Goal: Task Accomplishment & Management: Complete application form

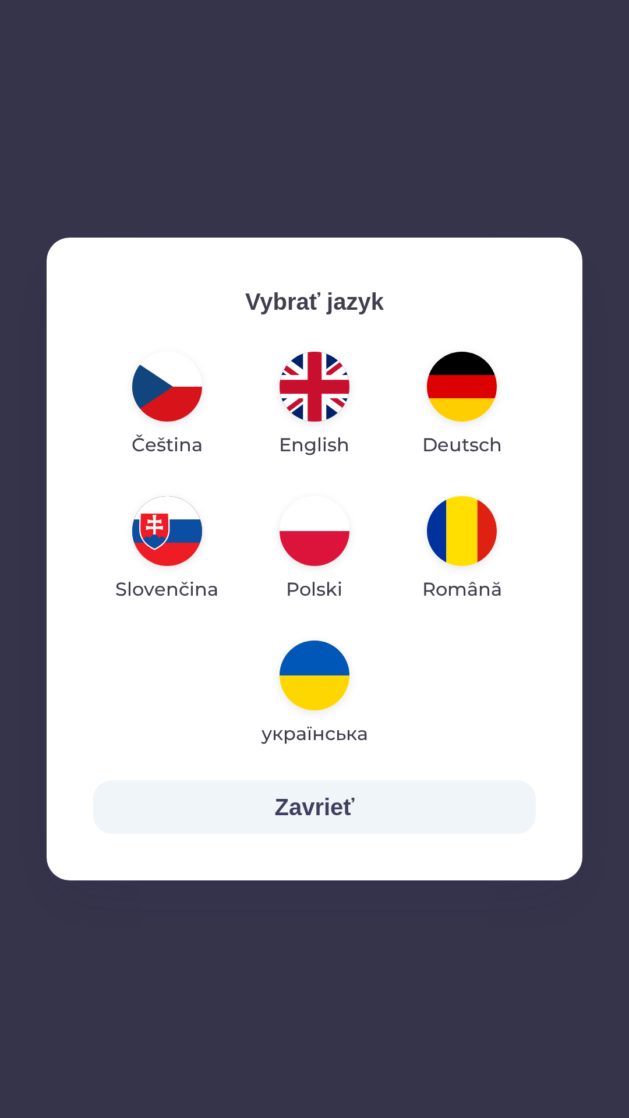
click at [448, 525] on img "button" at bounding box center [462, 531] width 70 height 70
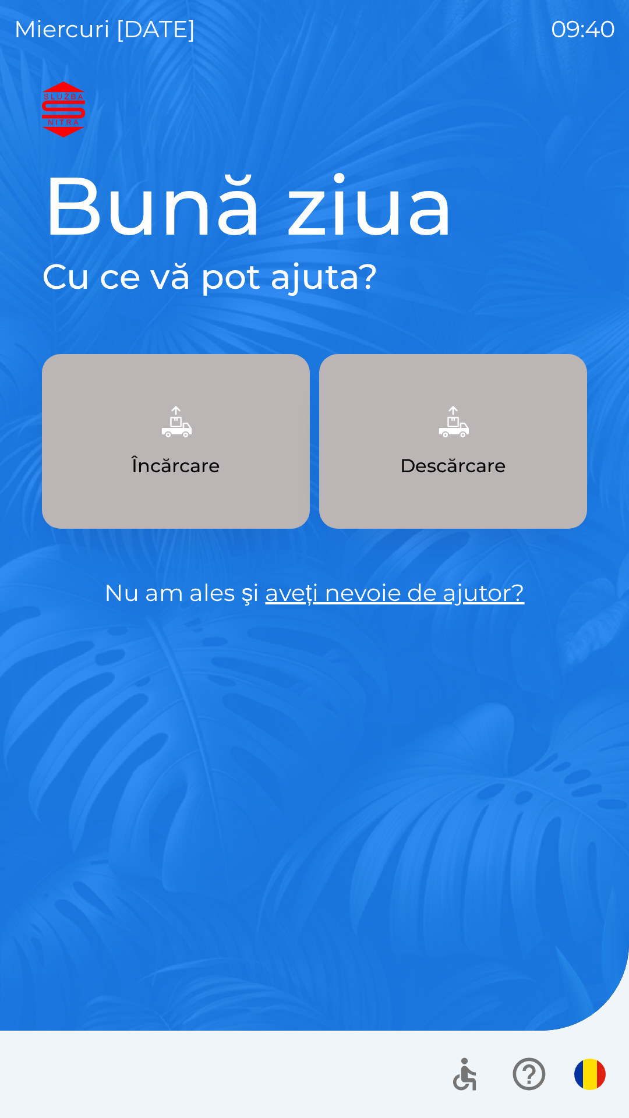
click at [597, 1071] on img "button" at bounding box center [589, 1073] width 31 height 31
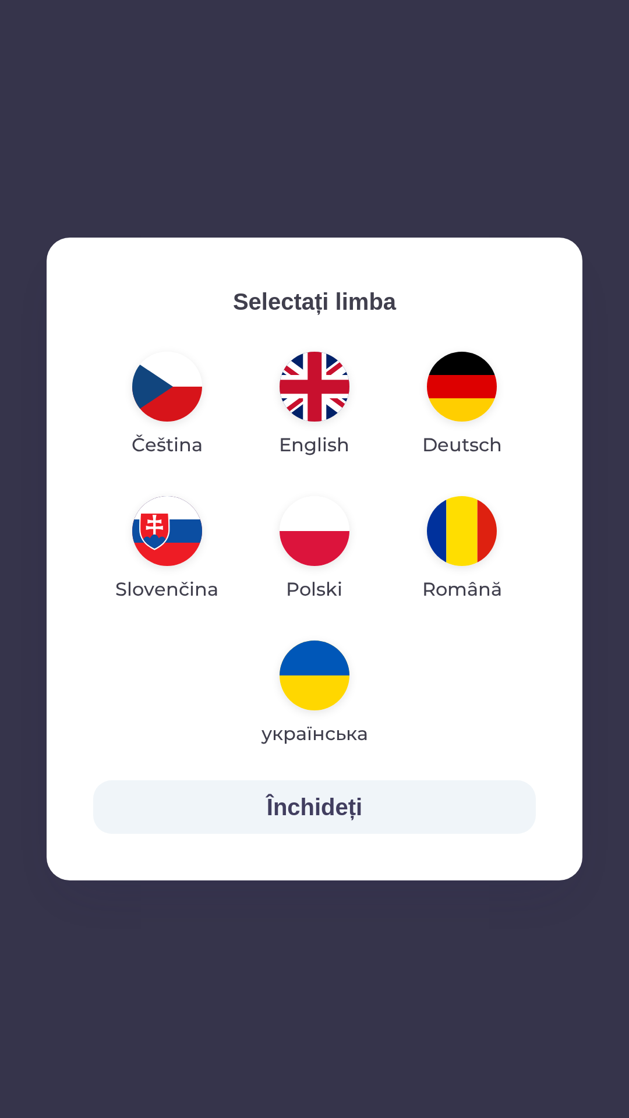
click at [314, 535] on img "button" at bounding box center [314, 531] width 70 height 70
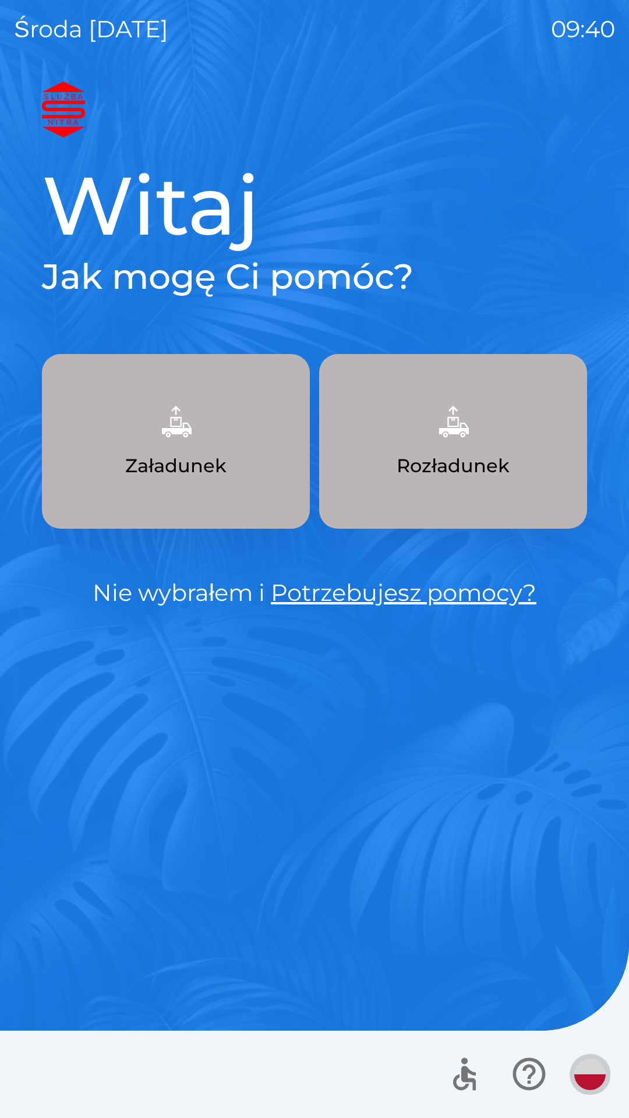
click at [591, 1075] on img "button" at bounding box center [589, 1073] width 31 height 31
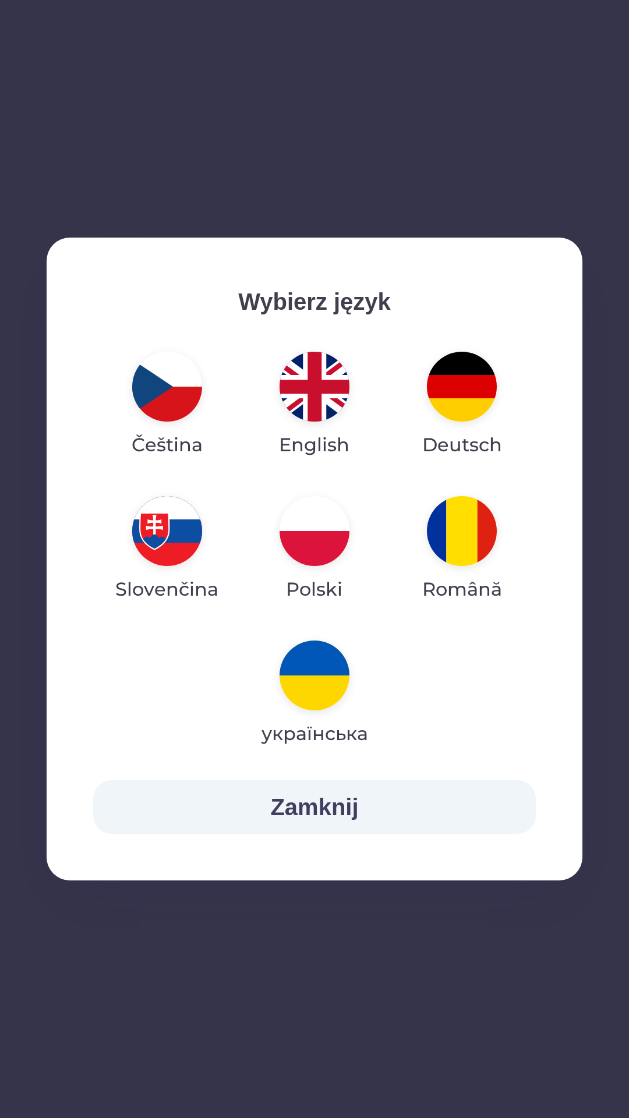
click at [468, 393] on img "button" at bounding box center [462, 387] width 70 height 70
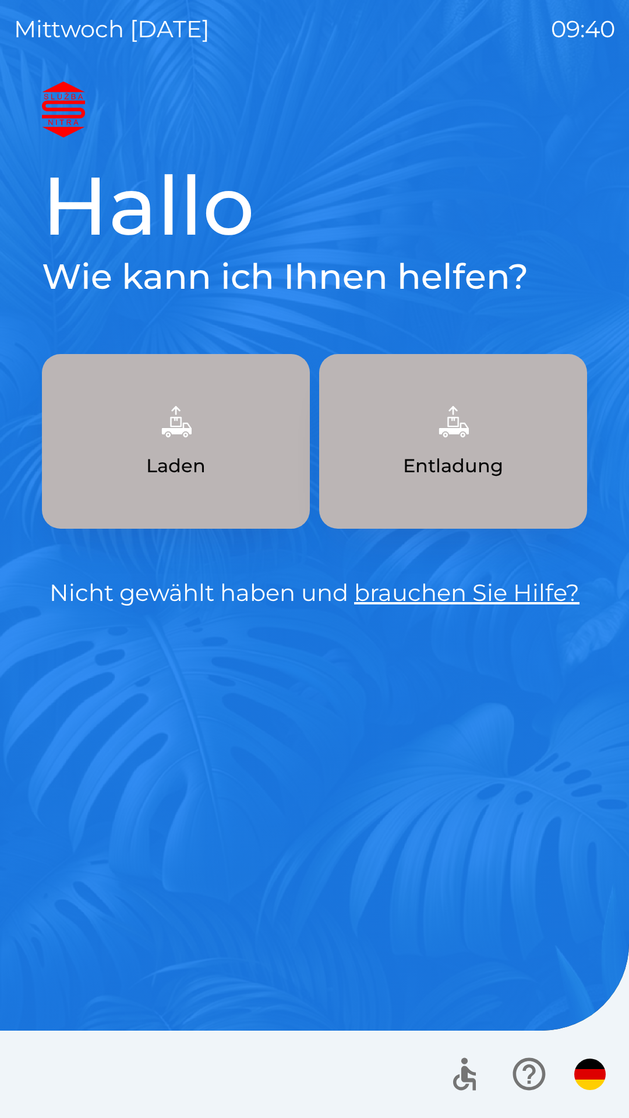
click at [591, 1077] on img "button" at bounding box center [589, 1073] width 31 height 31
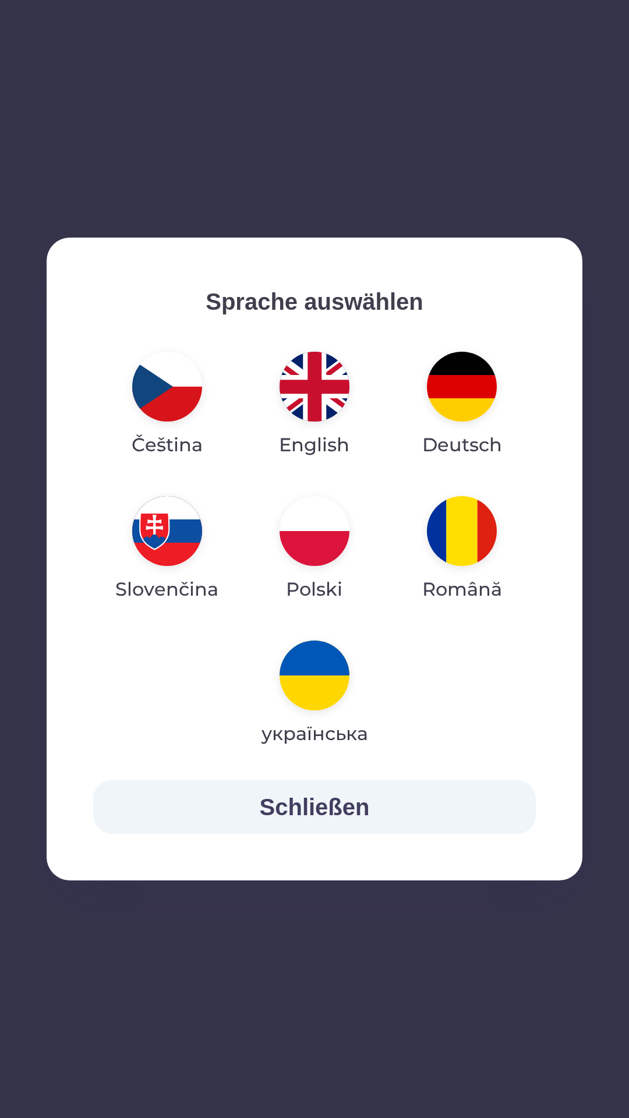
click at [165, 541] on img "button" at bounding box center [167, 531] width 70 height 70
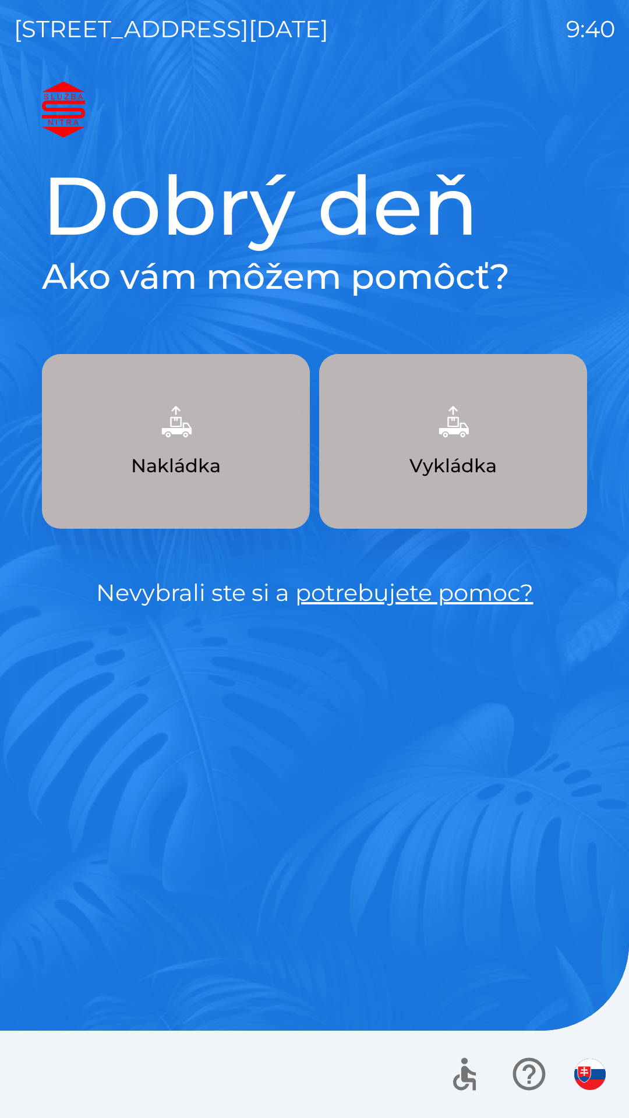
click at [417, 455] on p "Vykládka" at bounding box center [452, 466] width 87 height 28
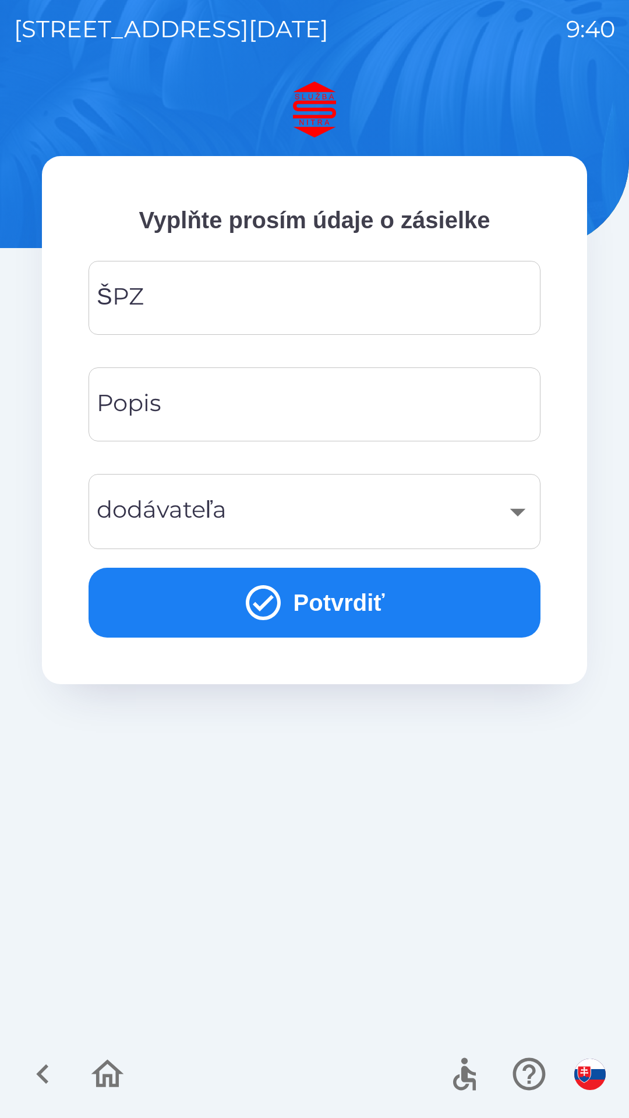
click at [304, 616] on button "Potvrdiť" at bounding box center [314, 602] width 452 height 70
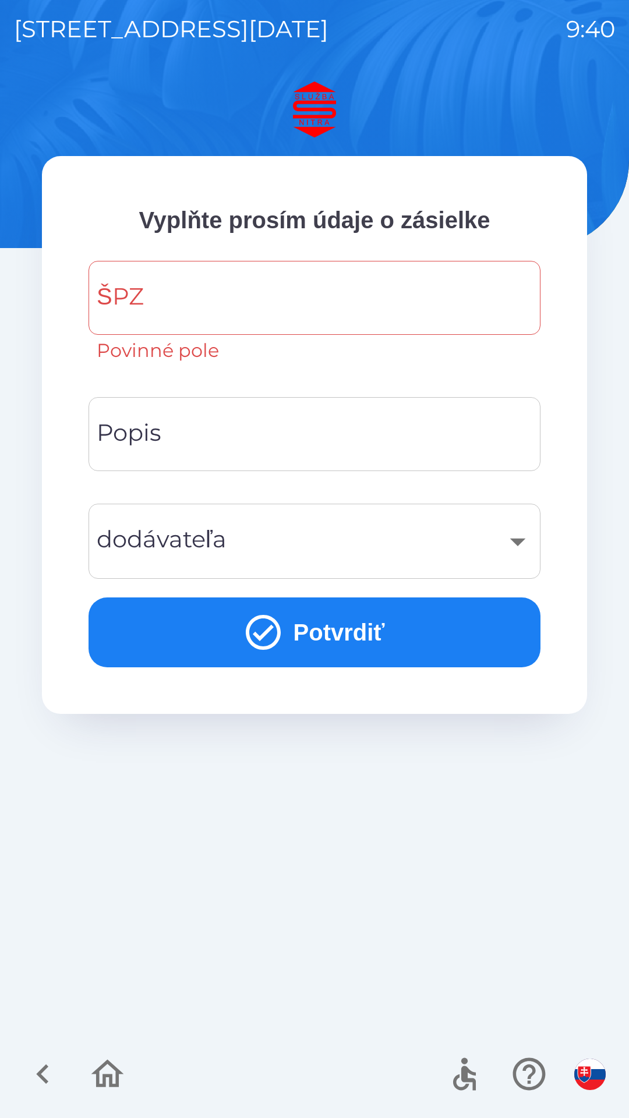
click at [152, 296] on input "ŠPZ" at bounding box center [314, 298] width 424 height 46
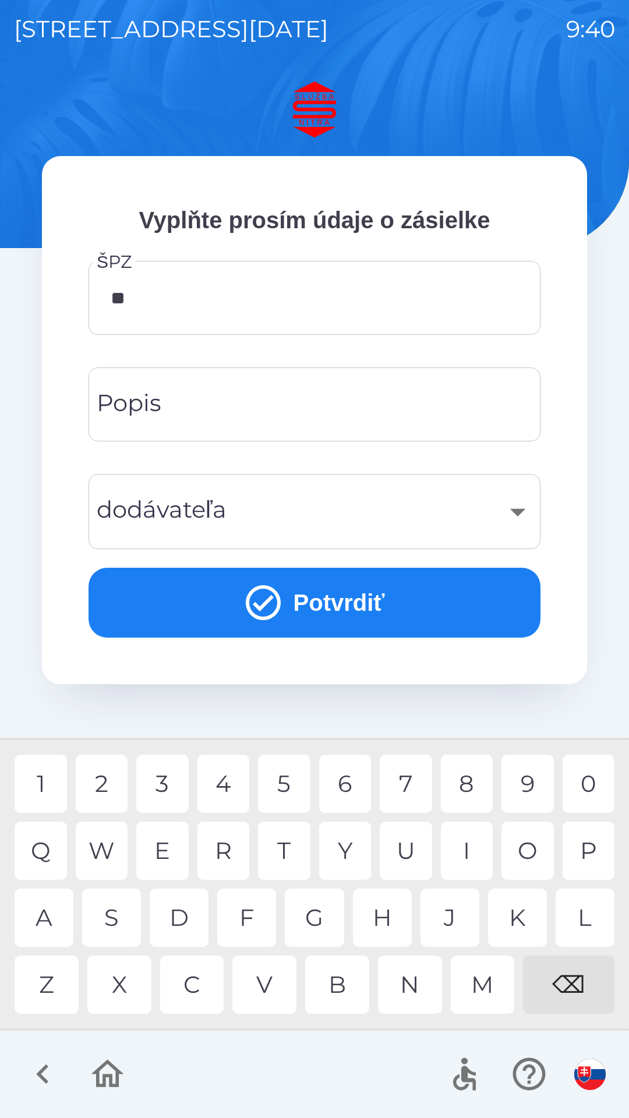
click at [54, 923] on div "A" at bounding box center [44, 917] width 59 height 58
click at [200, 998] on div "C" at bounding box center [192, 984] width 64 height 58
type input "*******"
click at [535, 796] on div "9" at bounding box center [527, 783] width 52 height 58
click at [295, 612] on button "Potvrdiť" at bounding box center [314, 602] width 452 height 70
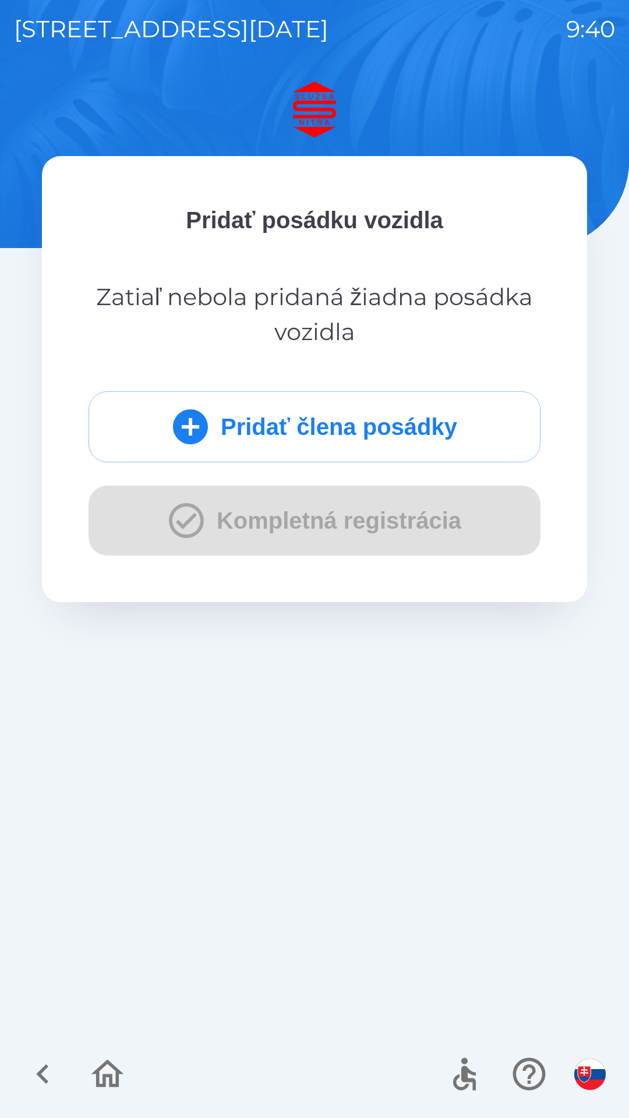
click at [255, 433] on button "Pridať člena posádky" at bounding box center [314, 426] width 452 height 71
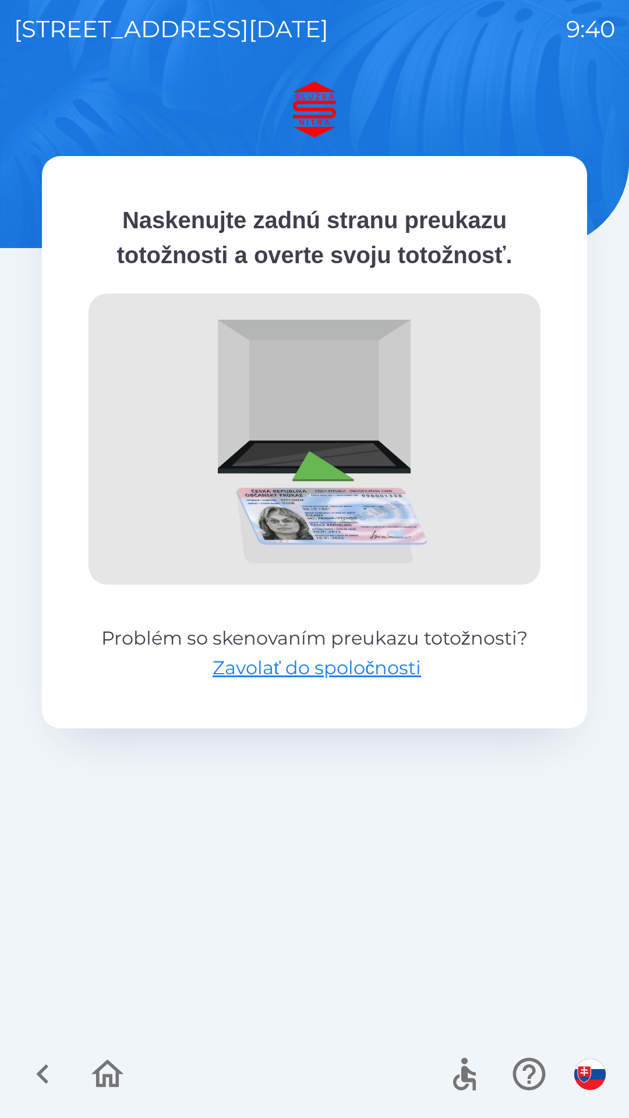
click at [44, 1072] on icon "button" at bounding box center [42, 1073] width 39 height 39
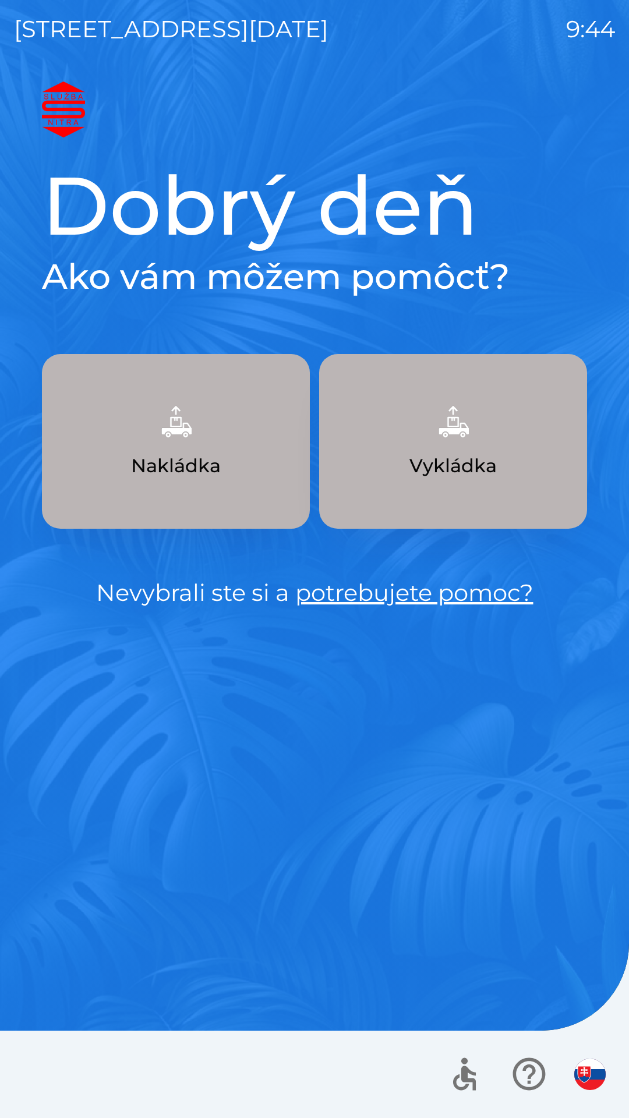
click at [466, 470] on p "Vykládka" at bounding box center [452, 466] width 87 height 28
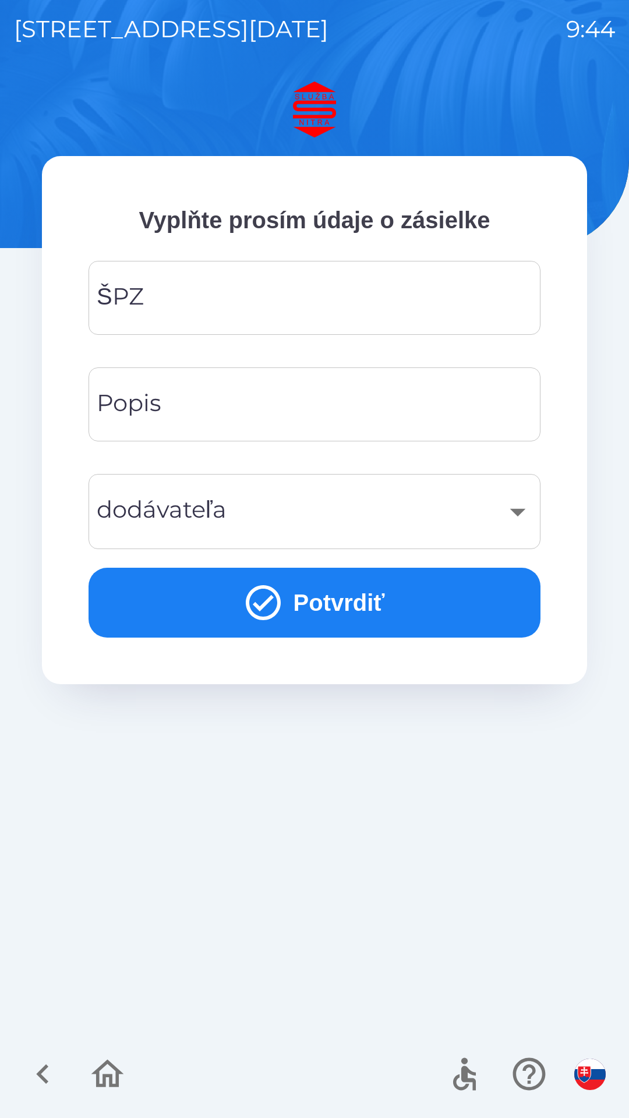
click at [327, 307] on input "ŠPZ" at bounding box center [314, 298] width 424 height 46
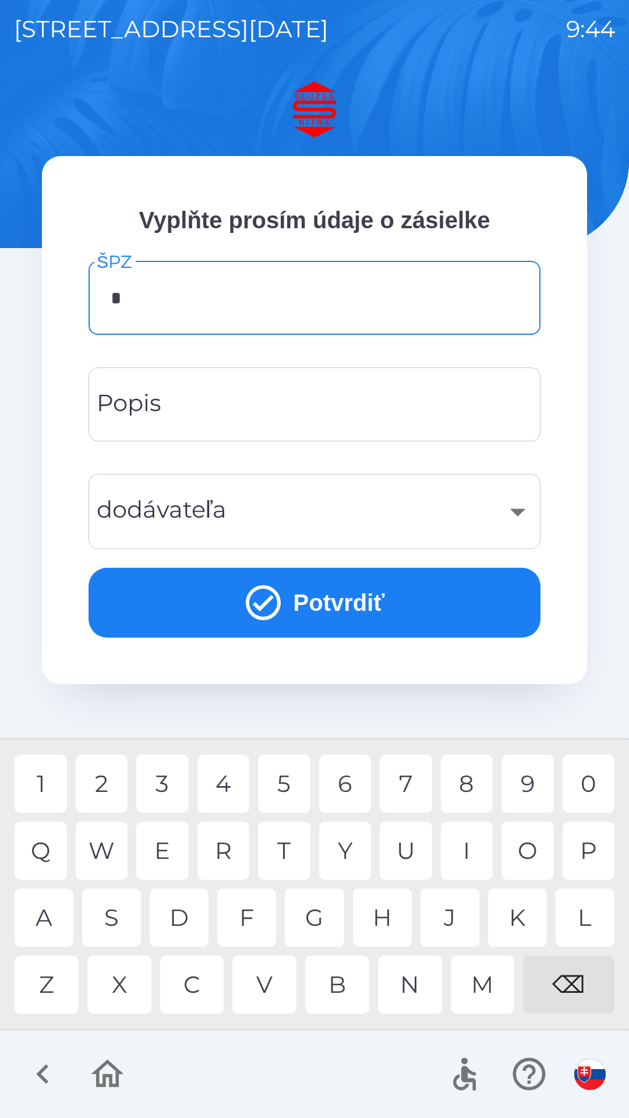
click at [411, 992] on div "N" at bounding box center [410, 984] width 64 height 58
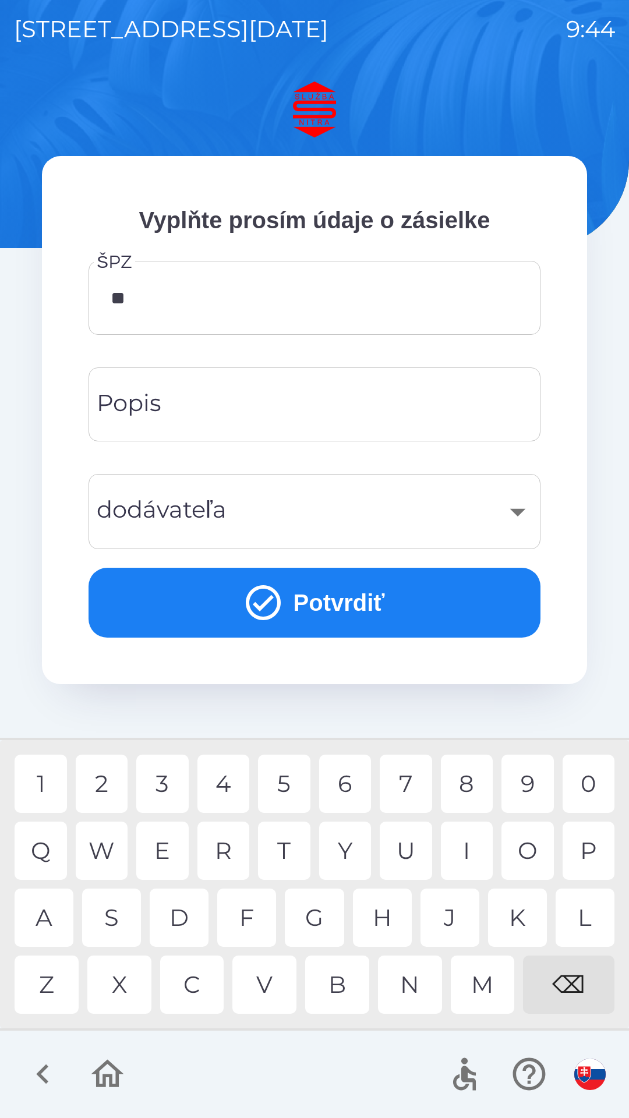
click at [225, 847] on div "R" at bounding box center [223, 850] width 52 height 58
click at [516, 786] on div "9" at bounding box center [527, 783] width 52 height 58
click at [404, 781] on div "7" at bounding box center [405, 783] width 52 height 58
type input "*******"
click at [267, 412] on input "Popis" at bounding box center [314, 404] width 424 height 46
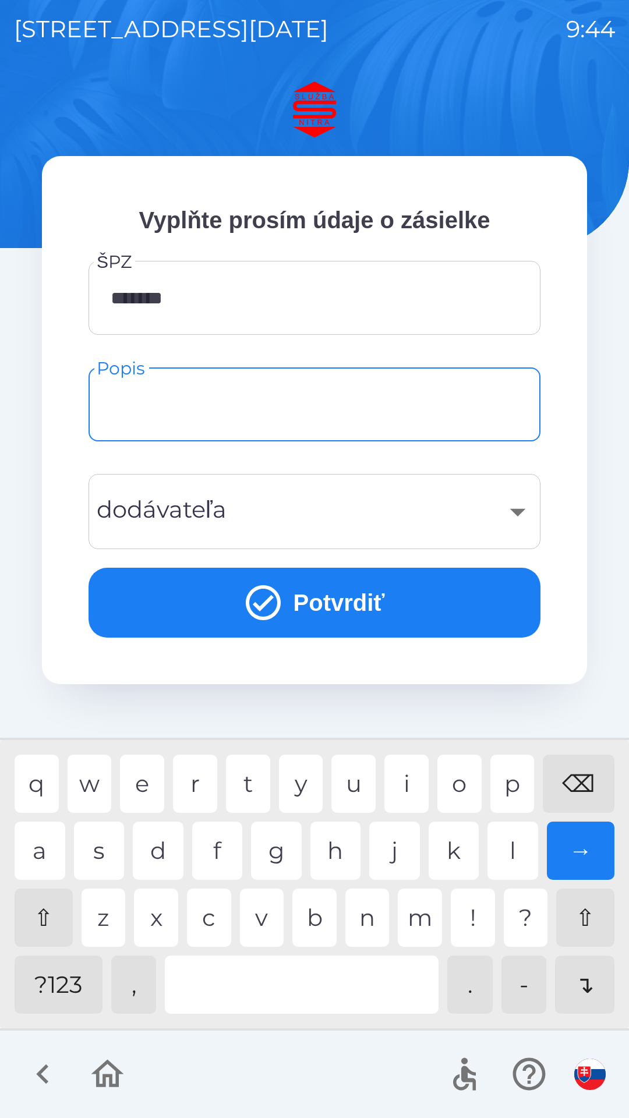
click at [303, 520] on div "​" at bounding box center [314, 511] width 424 height 47
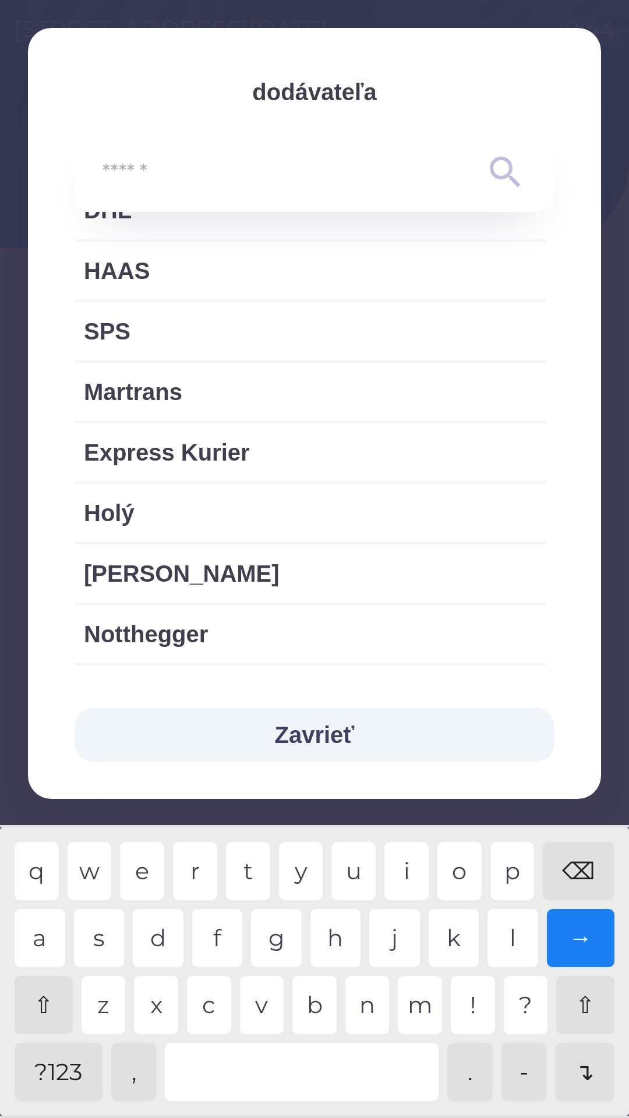
scroll to position [597, 0]
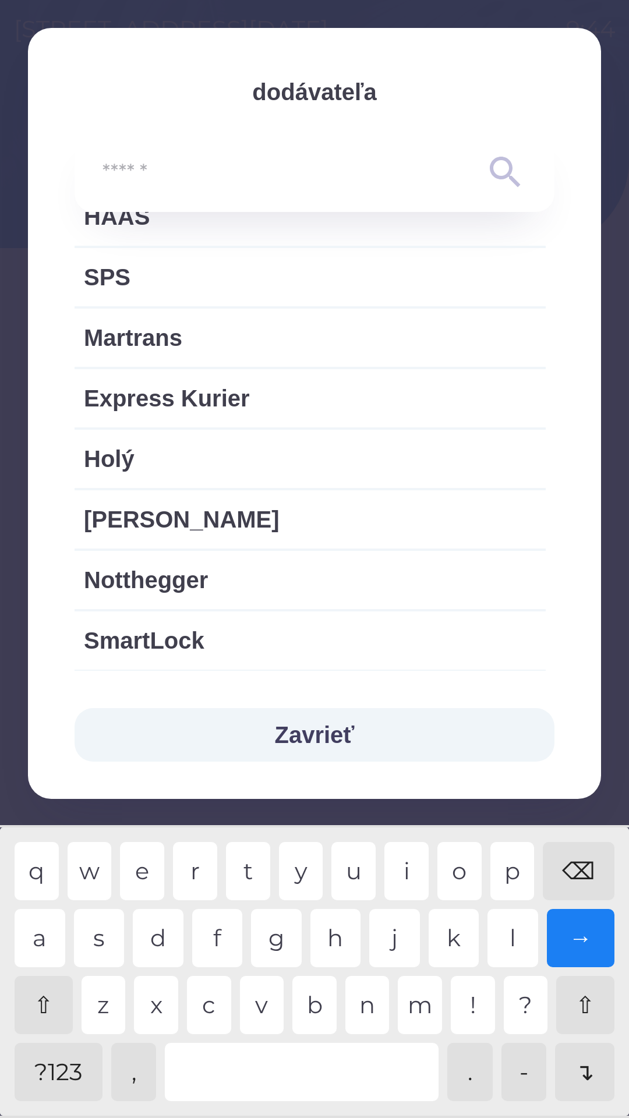
click at [282, 399] on span "Express Kurier" at bounding box center [310, 398] width 452 height 35
type input "***"
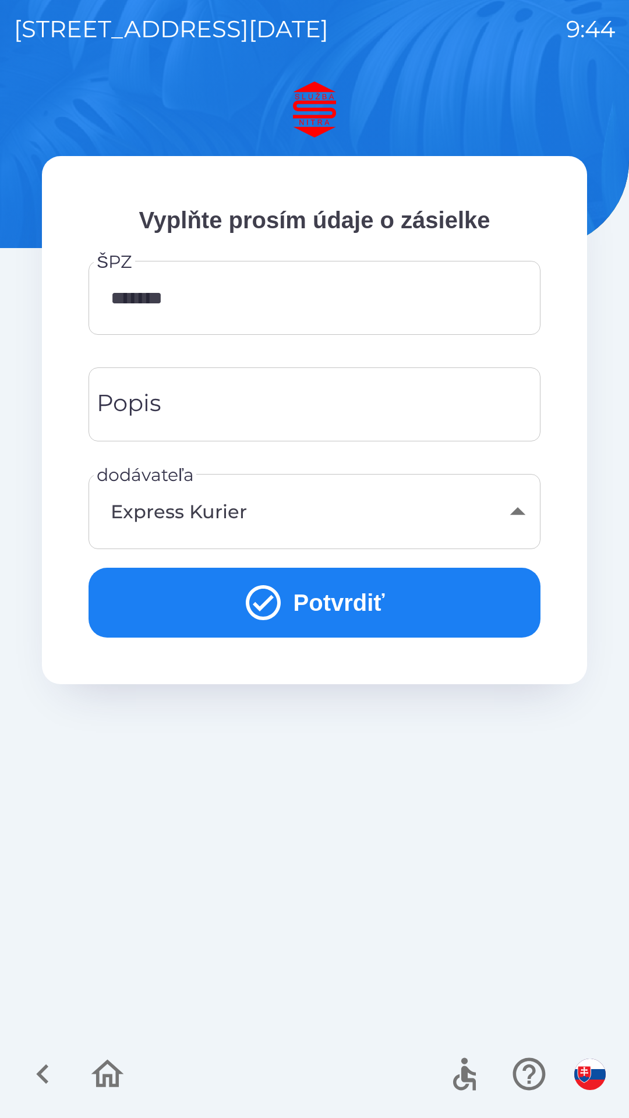
click at [298, 411] on input "Popis" at bounding box center [314, 404] width 424 height 46
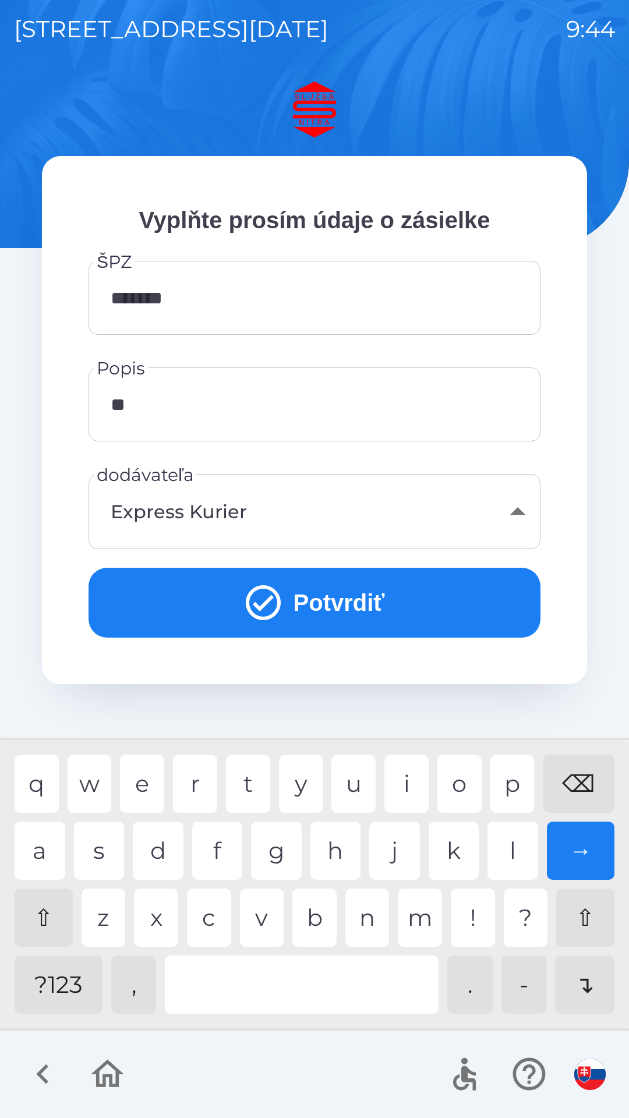
click at [499, 852] on div "l" at bounding box center [512, 850] width 51 height 58
click at [49, 842] on div "a" at bounding box center [40, 850] width 51 height 58
click at [158, 845] on div "d" at bounding box center [158, 850] width 51 height 58
type input "*****"
click at [322, 593] on button "Potvrdiť" at bounding box center [314, 602] width 452 height 70
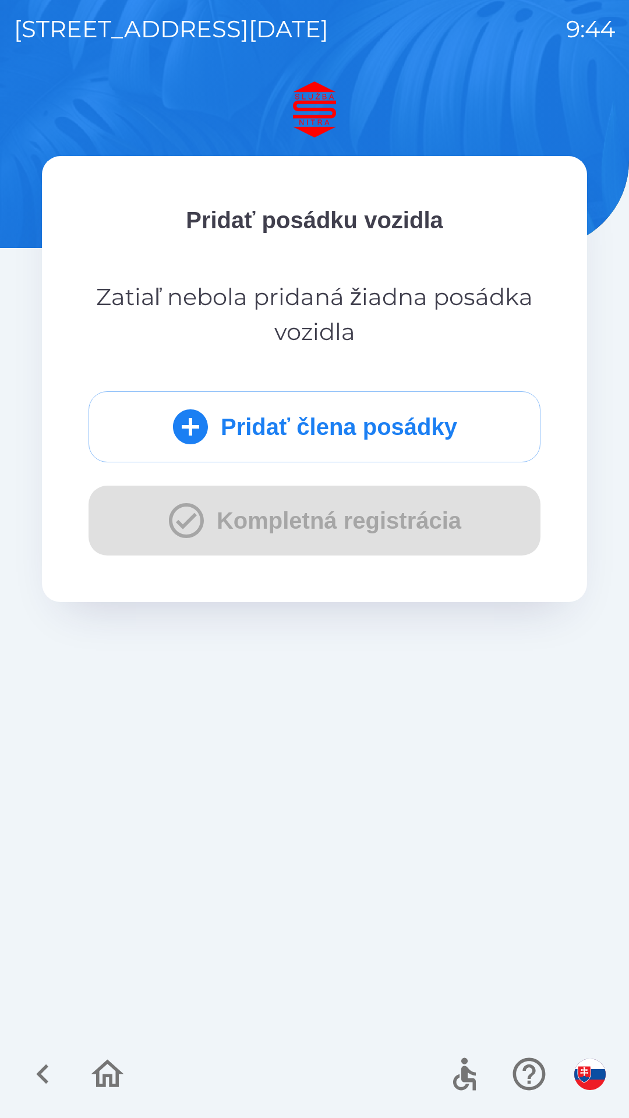
click at [396, 415] on button "Pridať člena posádky" at bounding box center [314, 426] width 452 height 71
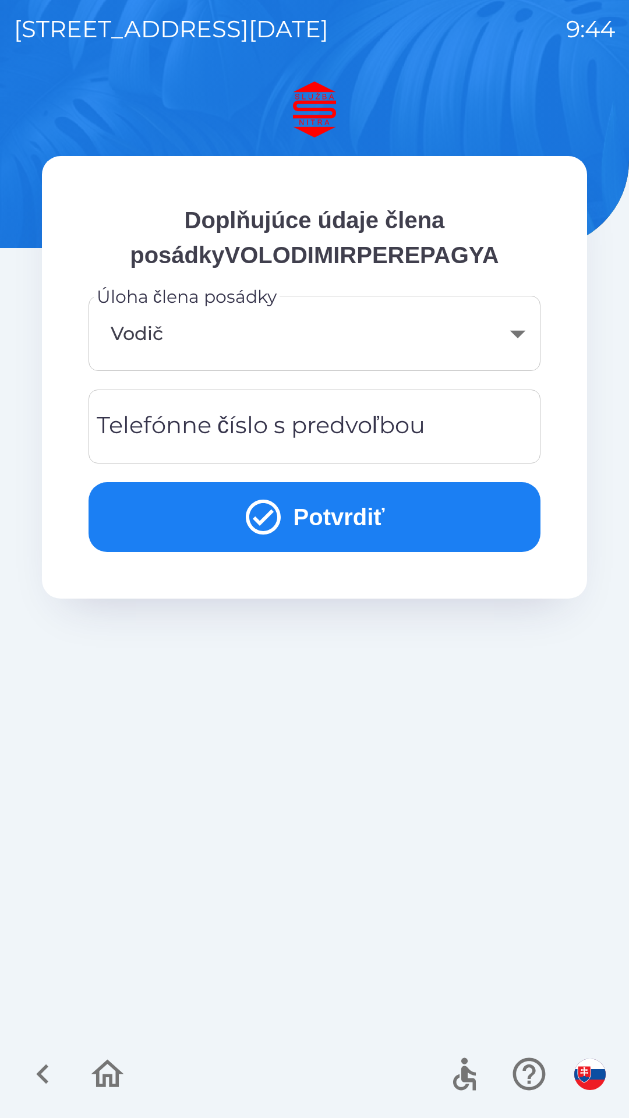
click at [360, 513] on button "Potvrdiť" at bounding box center [314, 517] width 452 height 70
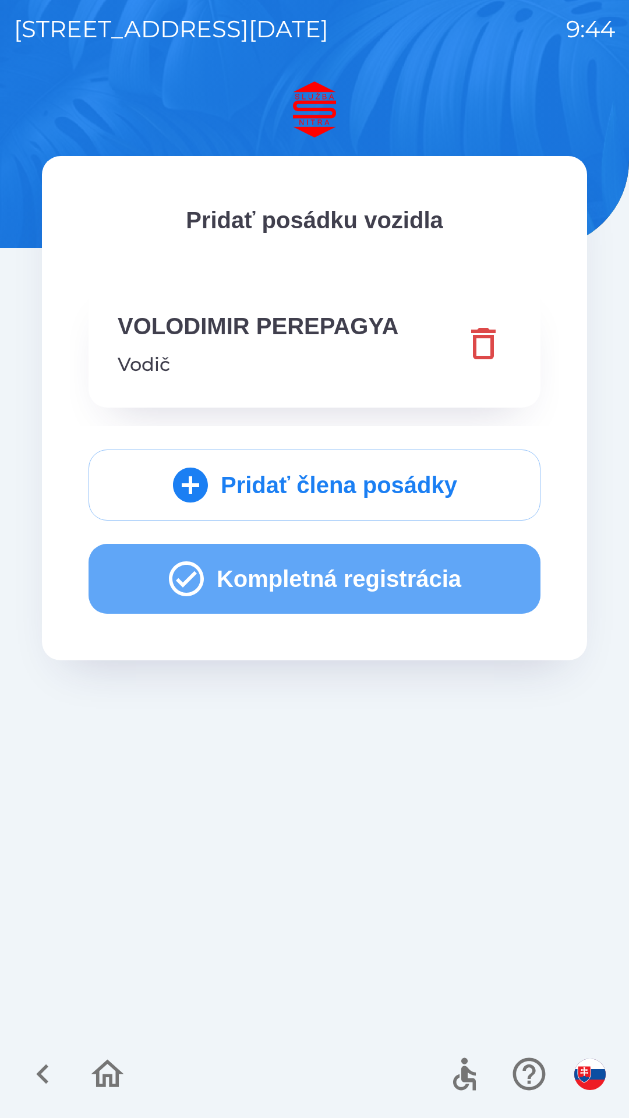
click at [373, 565] on button "Kompletná registrácia" at bounding box center [314, 579] width 452 height 70
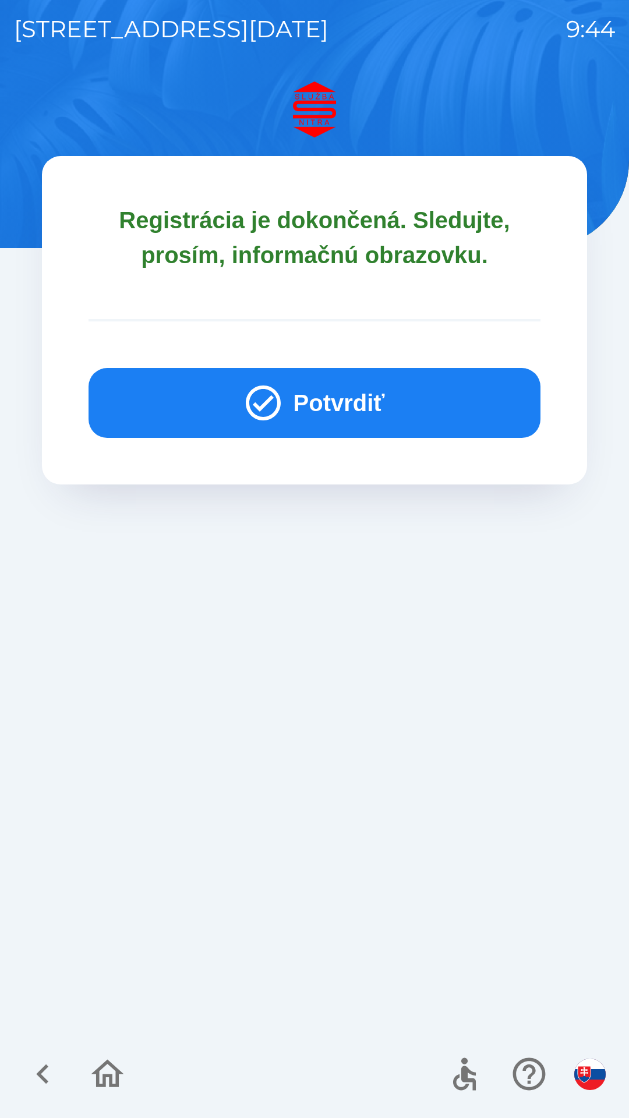
click at [374, 402] on button "Potvrdiť" at bounding box center [314, 403] width 452 height 70
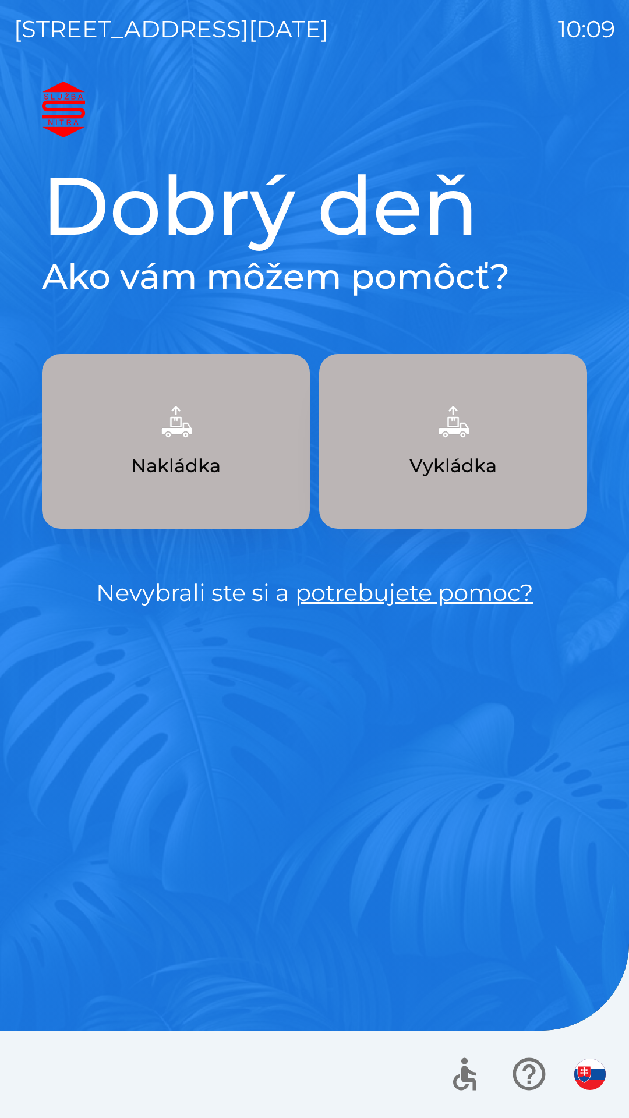
click at [185, 440] on img "button" at bounding box center [175, 421] width 51 height 51
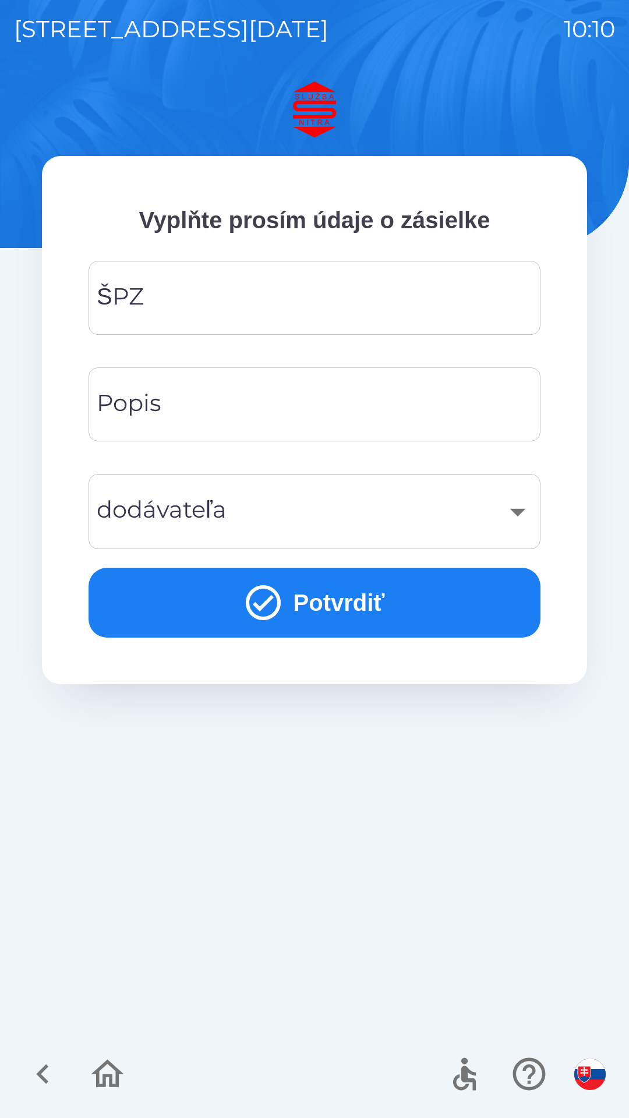
click at [298, 307] on input "ŠPZ" at bounding box center [314, 298] width 424 height 46
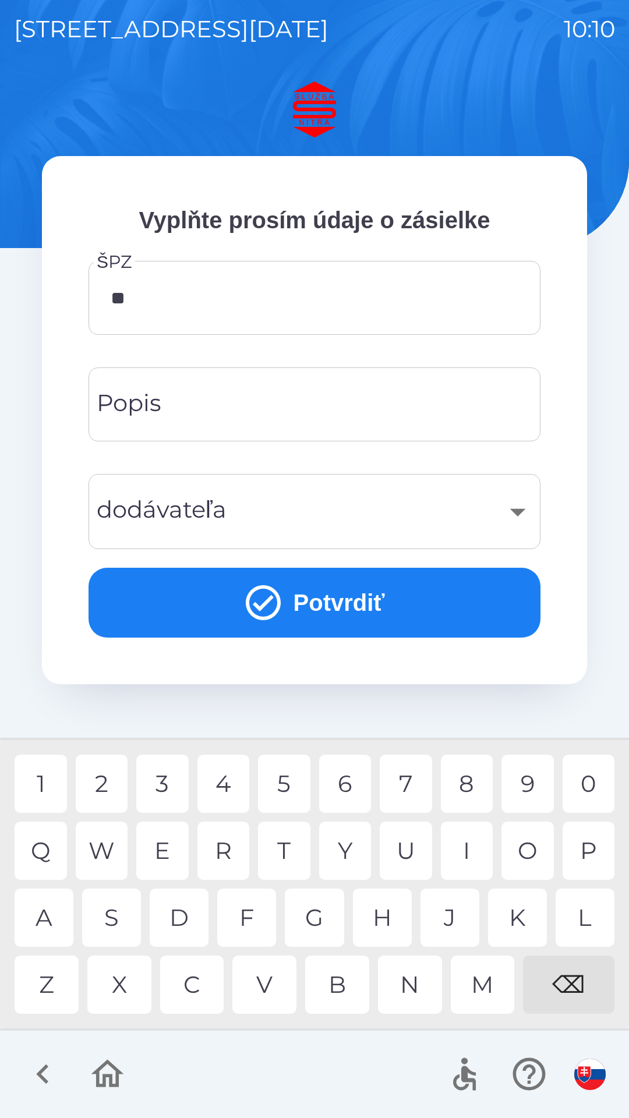
click at [229, 858] on div "R" at bounding box center [223, 850] width 52 height 58
click at [533, 785] on div "9" at bounding box center [527, 783] width 52 height 58
type input "*******"
click at [307, 410] on input "Popis" at bounding box center [314, 404] width 424 height 46
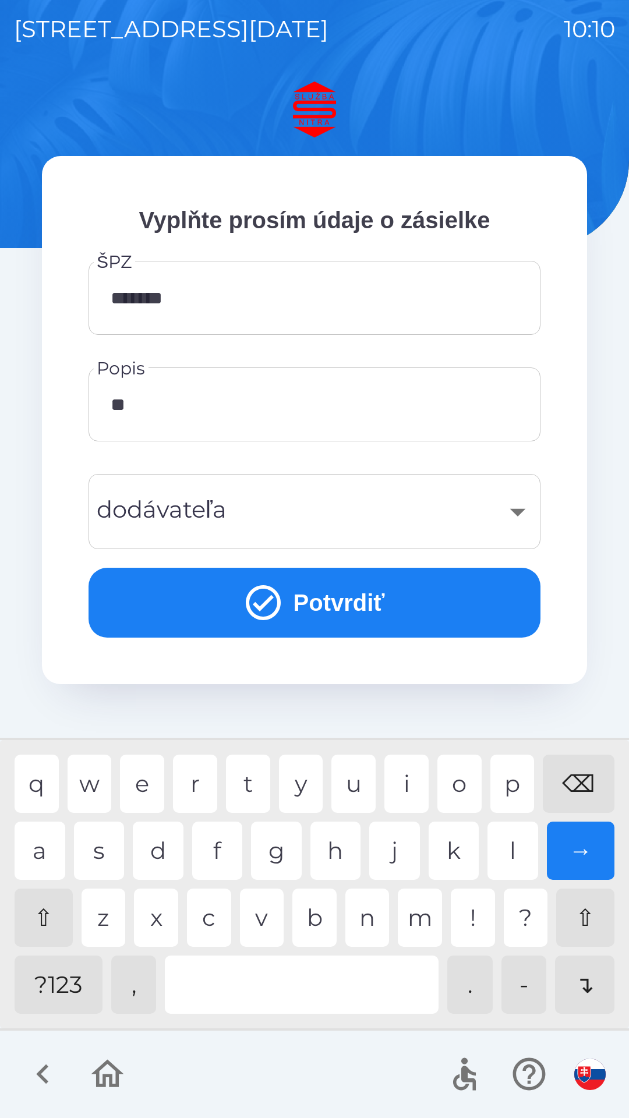
click at [467, 776] on div "o" at bounding box center [459, 783] width 44 height 58
type input "******"
click at [234, 507] on div "​" at bounding box center [314, 511] width 424 height 47
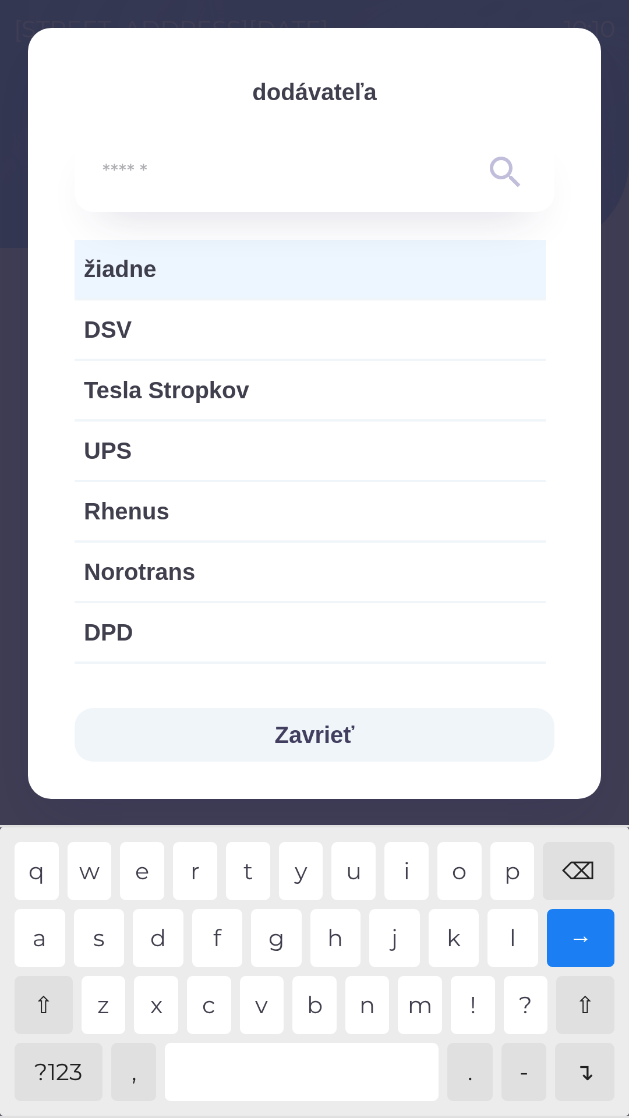
click at [320, 740] on button "Zavrieť" at bounding box center [315, 735] width 480 height 54
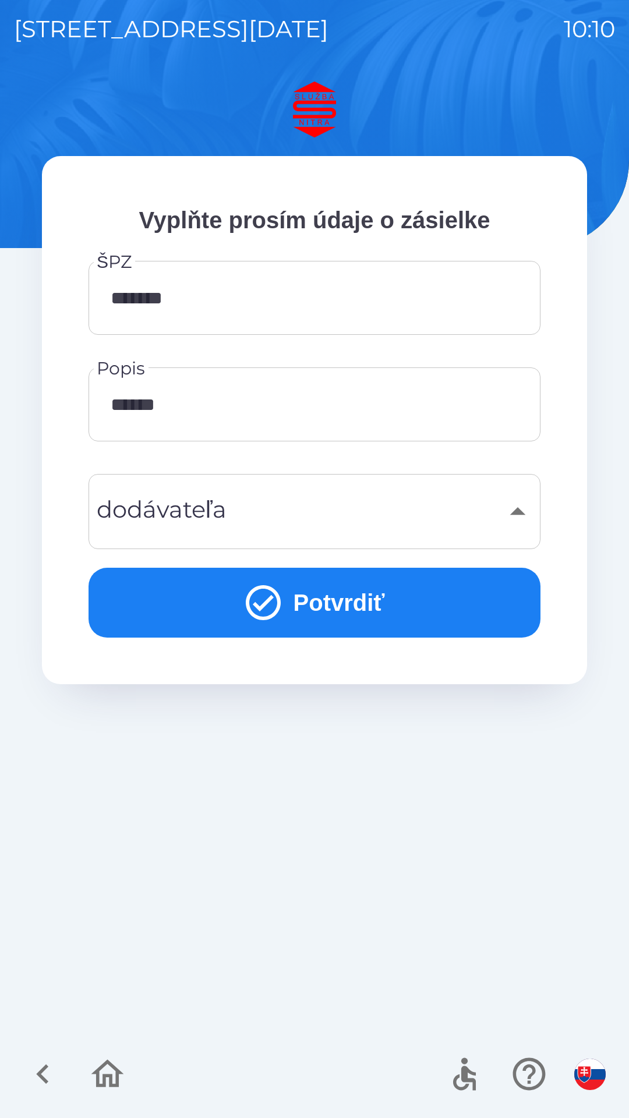
click at [325, 609] on button "Potvrdiť" at bounding box center [314, 602] width 452 height 70
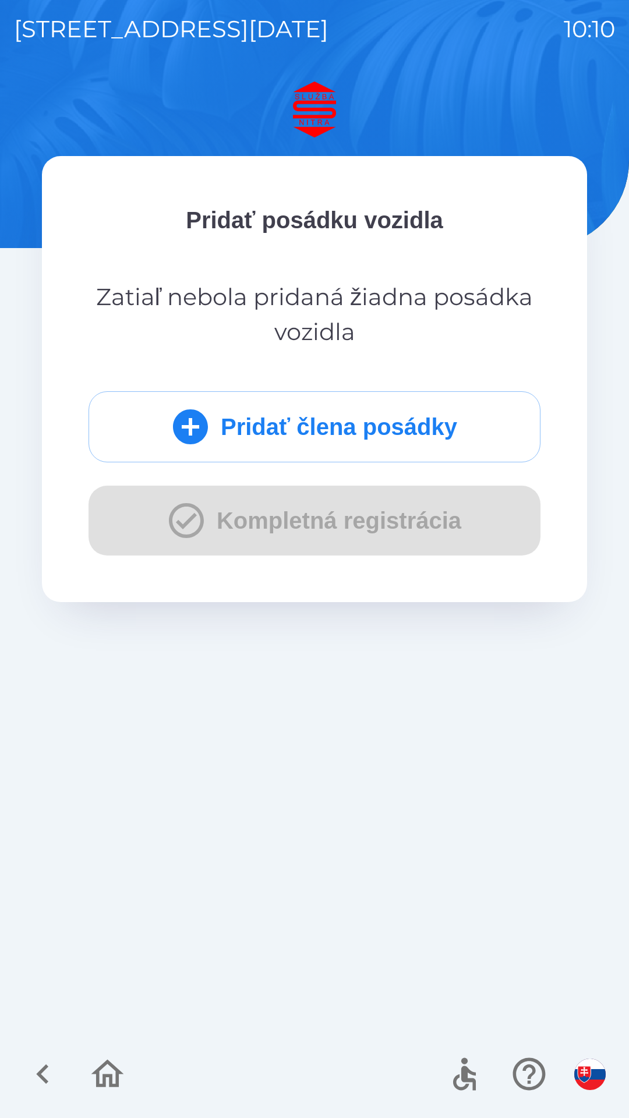
click at [343, 426] on button "Pridať člena posádky" at bounding box center [314, 426] width 452 height 71
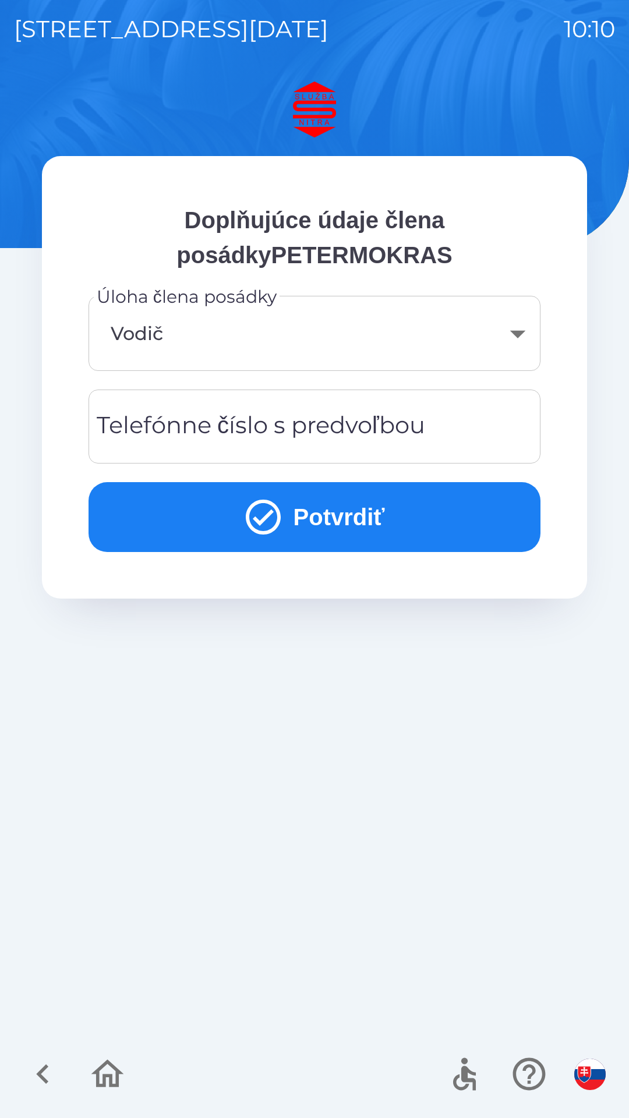
click at [312, 432] on div "Telefónne číslo s predvoľbou Telefónne číslo s predvoľbou" at bounding box center [314, 426] width 452 height 74
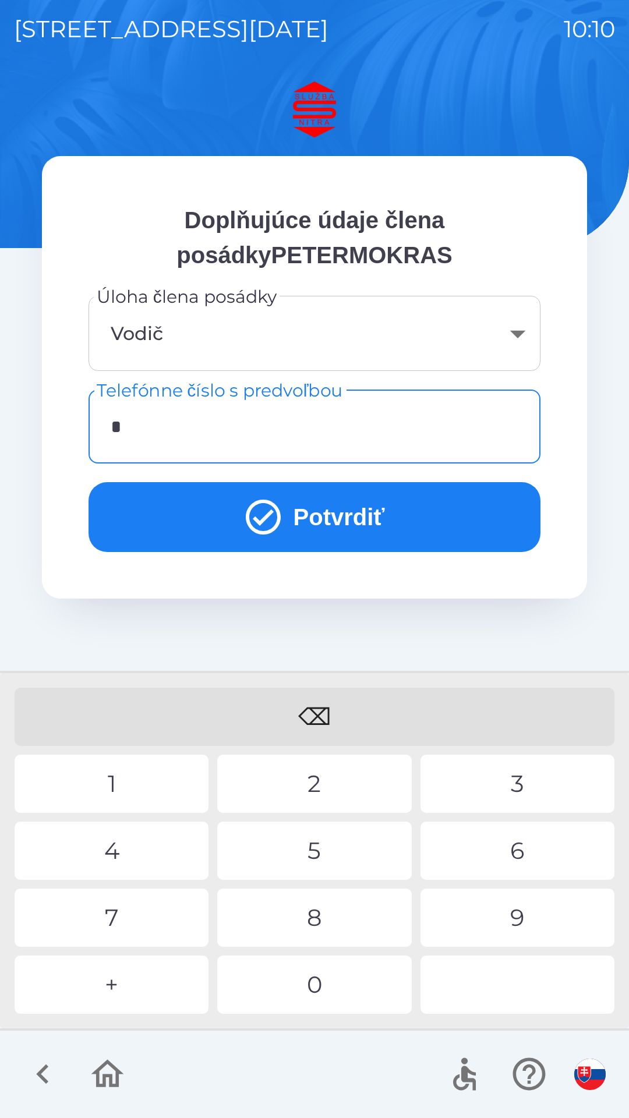
click at [106, 986] on div "+" at bounding box center [112, 984] width 194 height 58
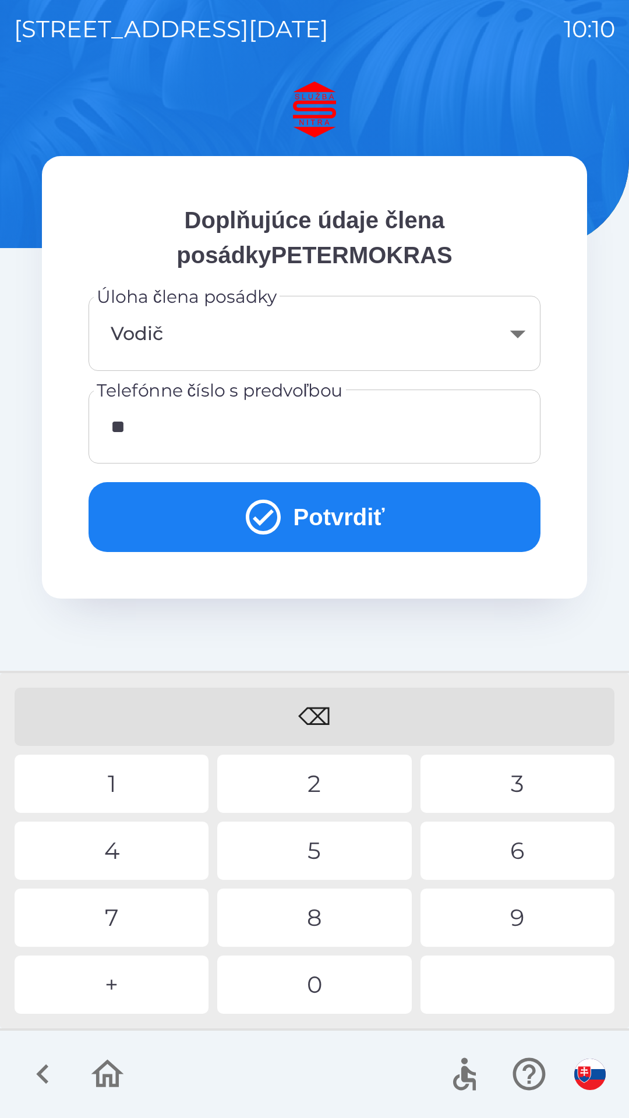
click at [125, 853] on div "4" at bounding box center [112, 850] width 194 height 58
click at [320, 780] on div "2" at bounding box center [314, 783] width 194 height 58
click at [519, 911] on div "9" at bounding box center [517, 917] width 194 height 58
click at [325, 992] on div "0" at bounding box center [314, 984] width 194 height 58
click at [324, 848] on div "5" at bounding box center [314, 850] width 194 height 58
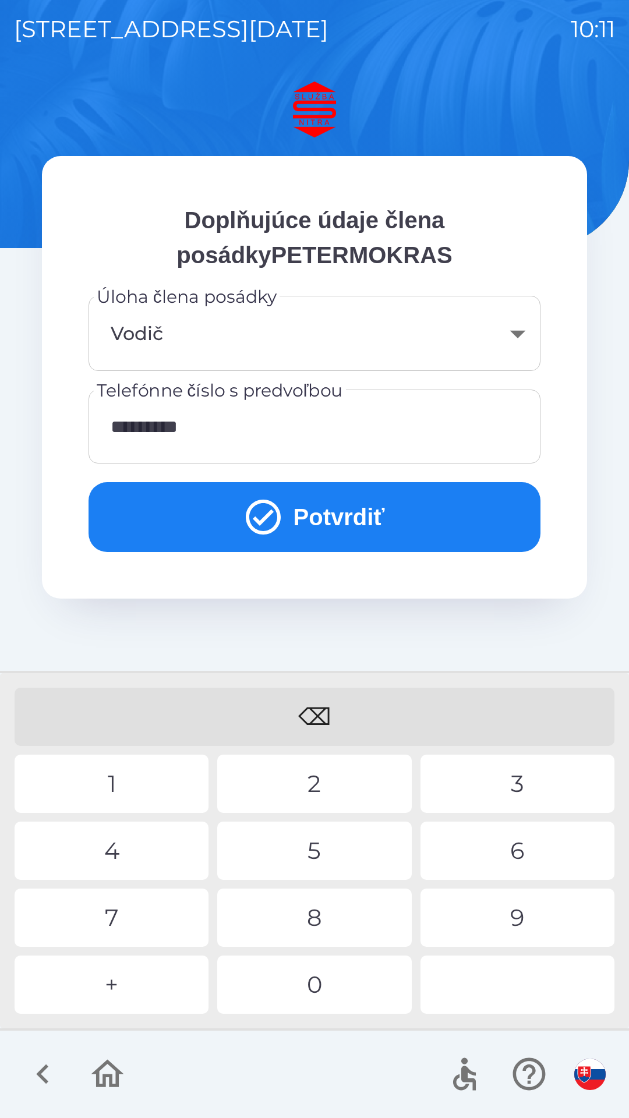
click at [322, 920] on div "8" at bounding box center [314, 917] width 194 height 58
click at [322, 780] on div "2" at bounding box center [314, 783] width 194 height 58
click at [132, 856] on div "4" at bounding box center [112, 850] width 194 height 58
click at [317, 781] on div "2" at bounding box center [314, 783] width 194 height 58
type input "**********"
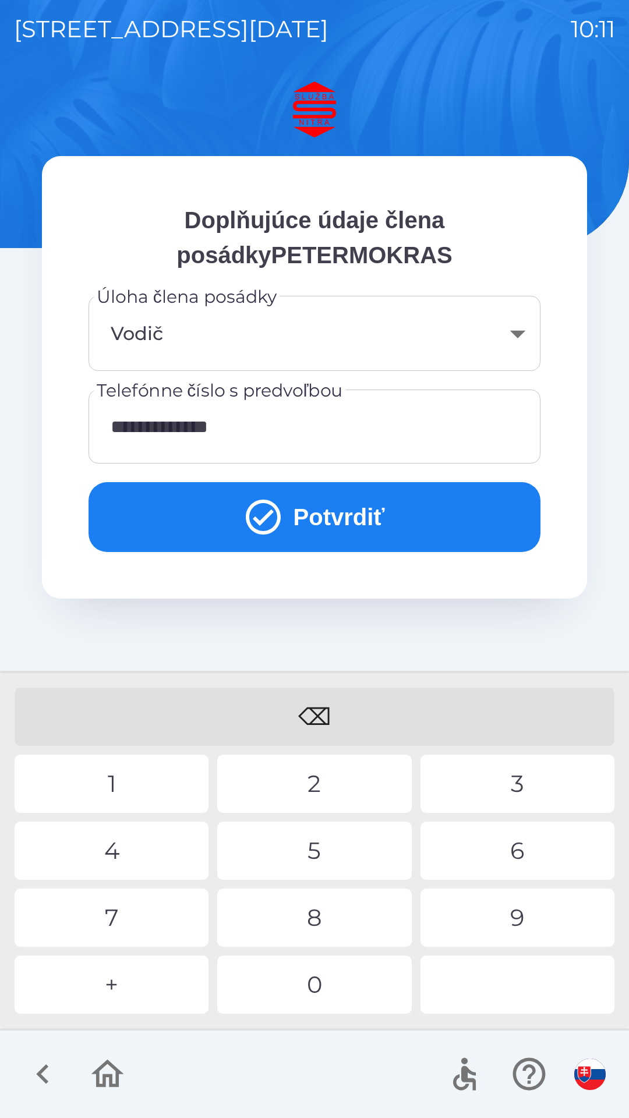
click at [323, 781] on div "2" at bounding box center [314, 783] width 194 height 58
click at [340, 515] on button "Potvrdiť" at bounding box center [314, 517] width 452 height 70
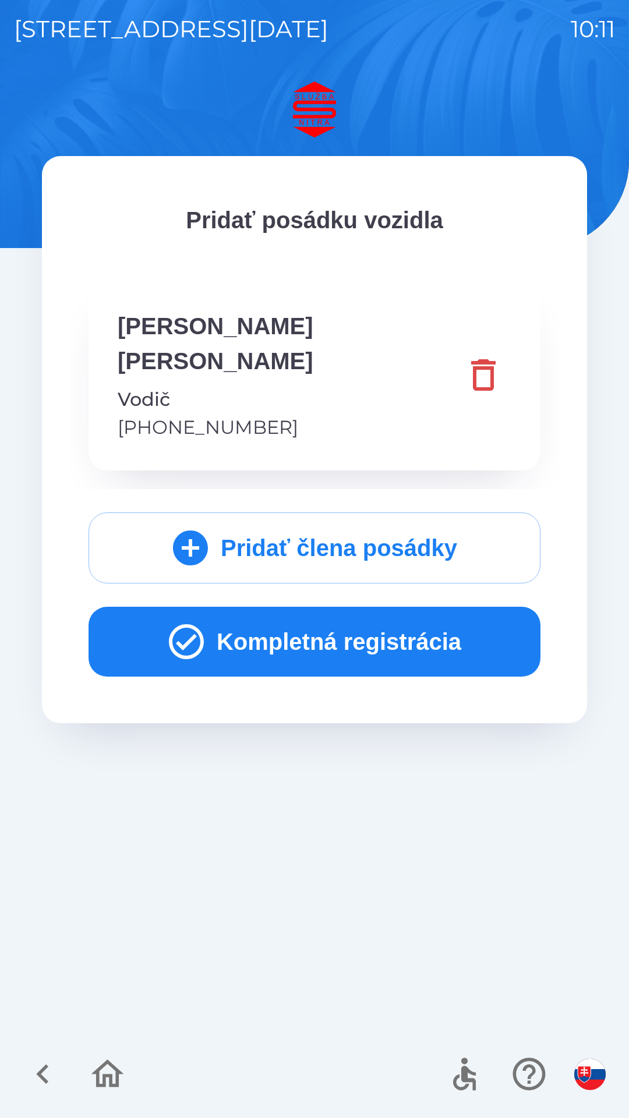
click at [288, 611] on button "Kompletná registrácia" at bounding box center [314, 641] width 452 height 70
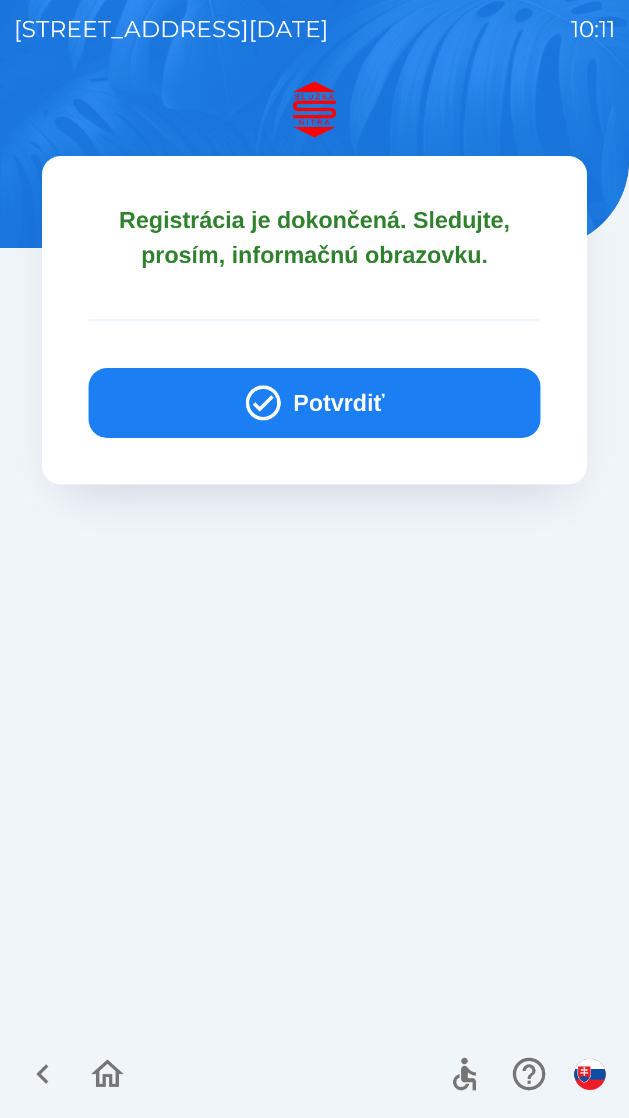
click at [271, 400] on icon "button" at bounding box center [263, 403] width 42 height 42
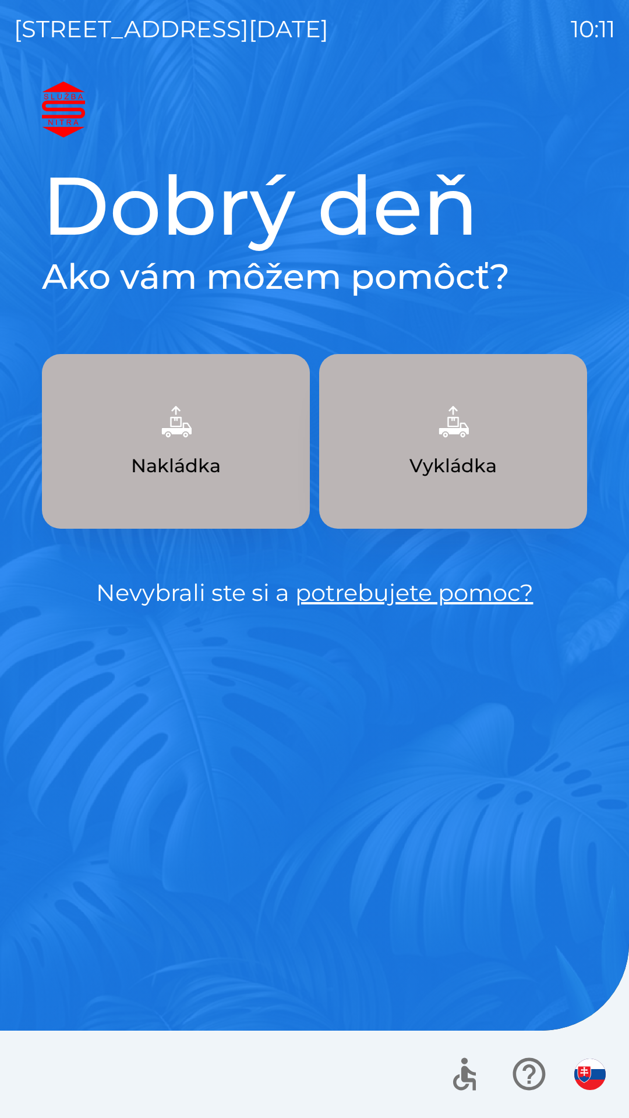
click at [530, 480] on button "Vykládka" at bounding box center [453, 441] width 268 height 175
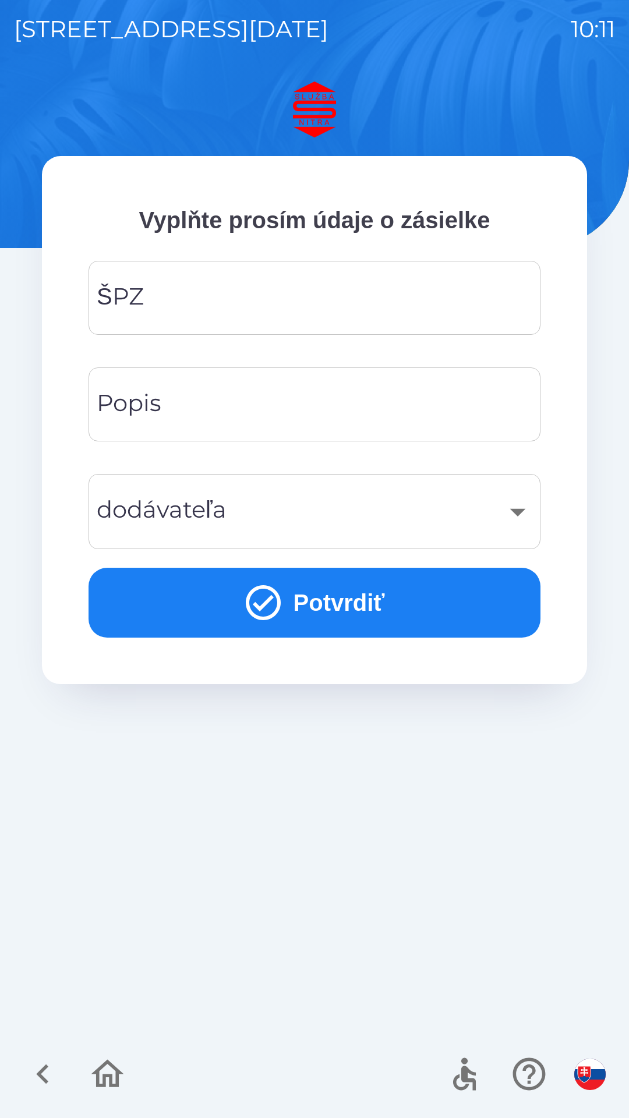
click at [358, 308] on input "ŠPZ" at bounding box center [314, 298] width 424 height 46
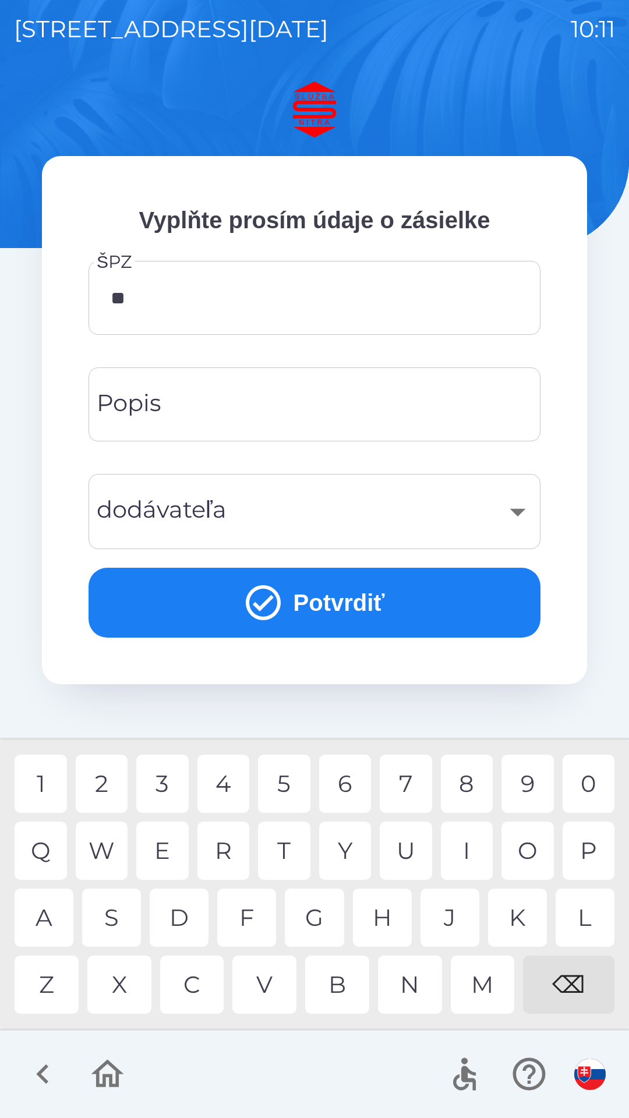
click at [53, 900] on div "A" at bounding box center [44, 917] width 59 height 58
click at [350, 774] on div "6" at bounding box center [345, 783] width 52 height 58
type input "*******"
click at [327, 410] on input "Popis" at bounding box center [314, 404] width 424 height 46
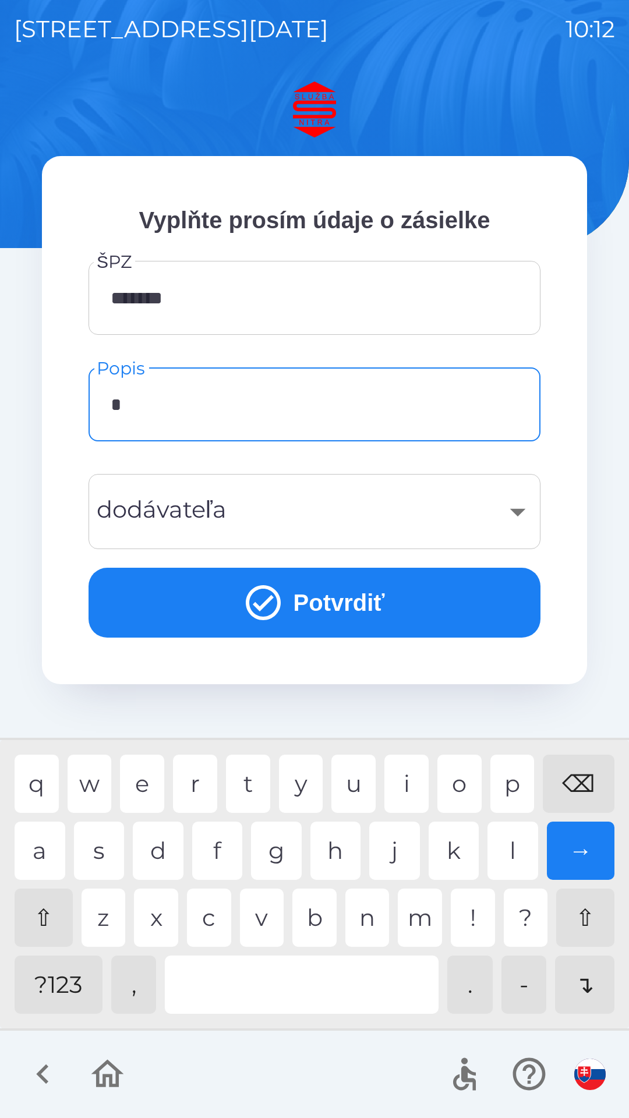
click at [261, 921] on div "v" at bounding box center [262, 917] width 44 height 58
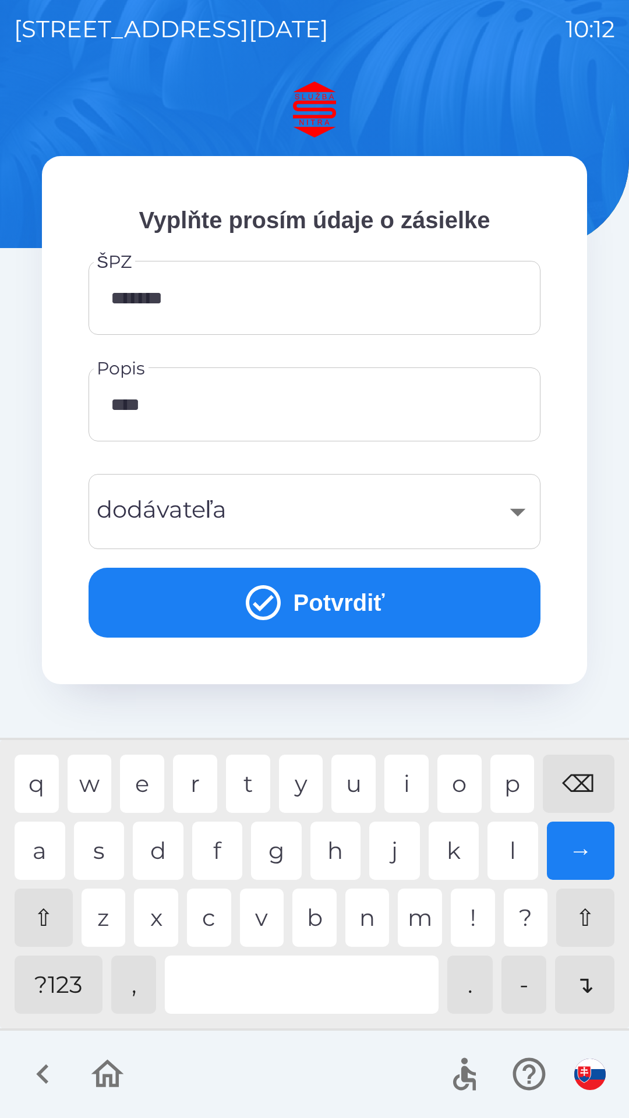
click at [108, 848] on div "s" at bounding box center [99, 850] width 51 height 58
click at [578, 785] on div "⌫" at bounding box center [578, 783] width 72 height 58
click at [218, 926] on div "c" at bounding box center [209, 917] width 44 height 58
click at [137, 990] on div "," at bounding box center [133, 984] width 45 height 58
click at [265, 985] on div at bounding box center [302, 984] width 274 height 58
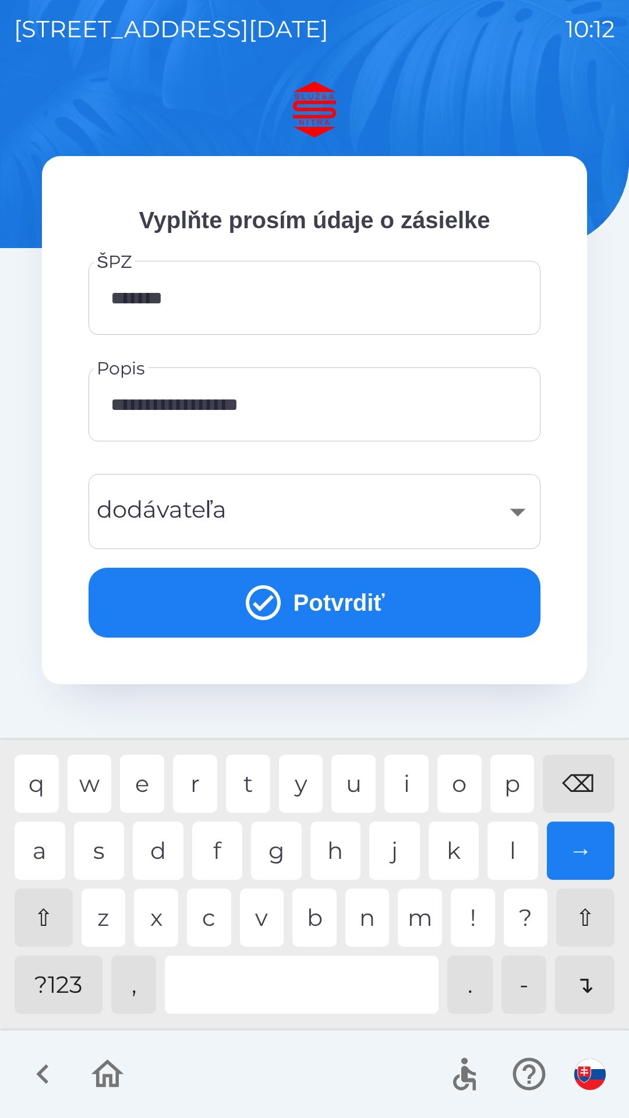
click at [76, 985] on div "?123" at bounding box center [59, 984] width 88 height 58
type input "**********"
click at [506, 847] on div "l" at bounding box center [512, 850] width 51 height 58
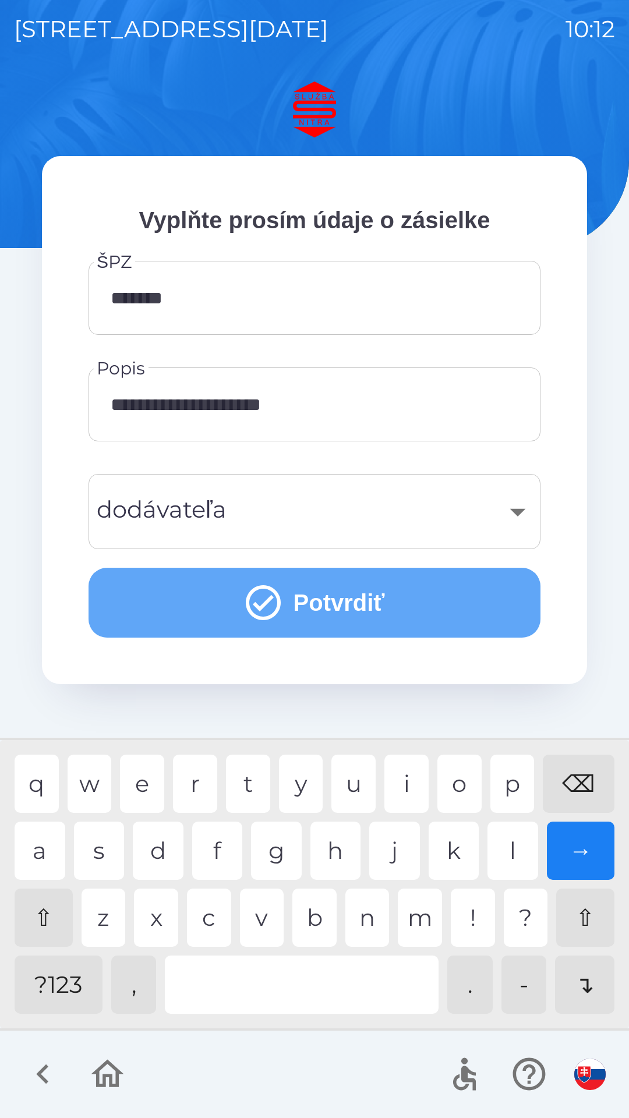
click at [304, 586] on button "Potvrdiť" at bounding box center [314, 602] width 452 height 70
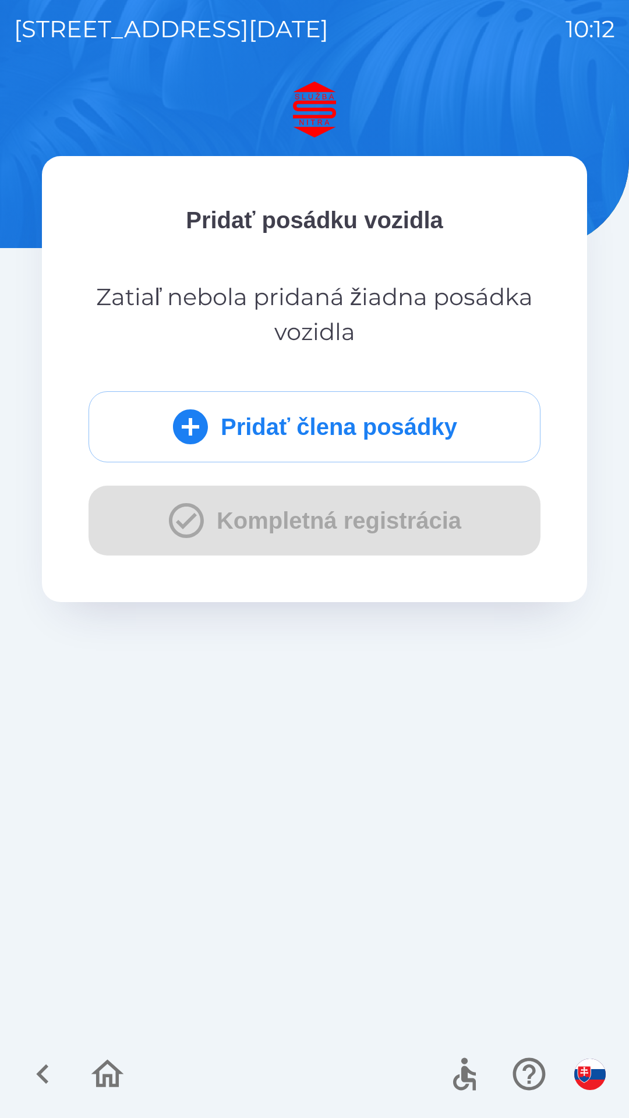
click at [338, 425] on button "Pridať člena posádky" at bounding box center [314, 426] width 452 height 71
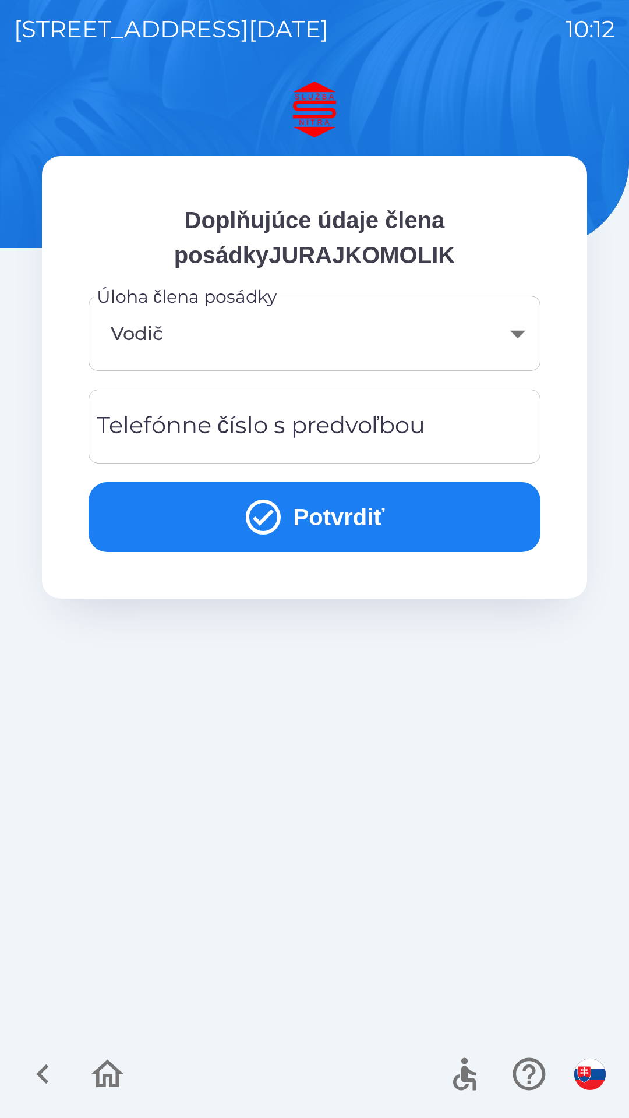
click at [322, 512] on button "Potvrdiť" at bounding box center [314, 517] width 452 height 70
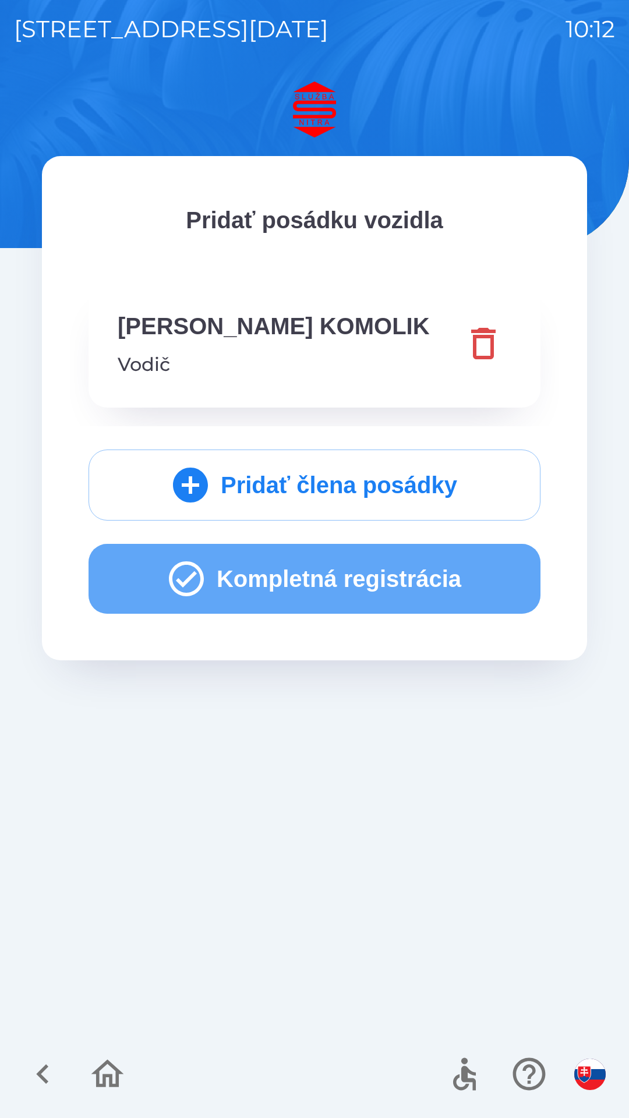
click at [307, 577] on button "Kompletná registrácia" at bounding box center [314, 579] width 452 height 70
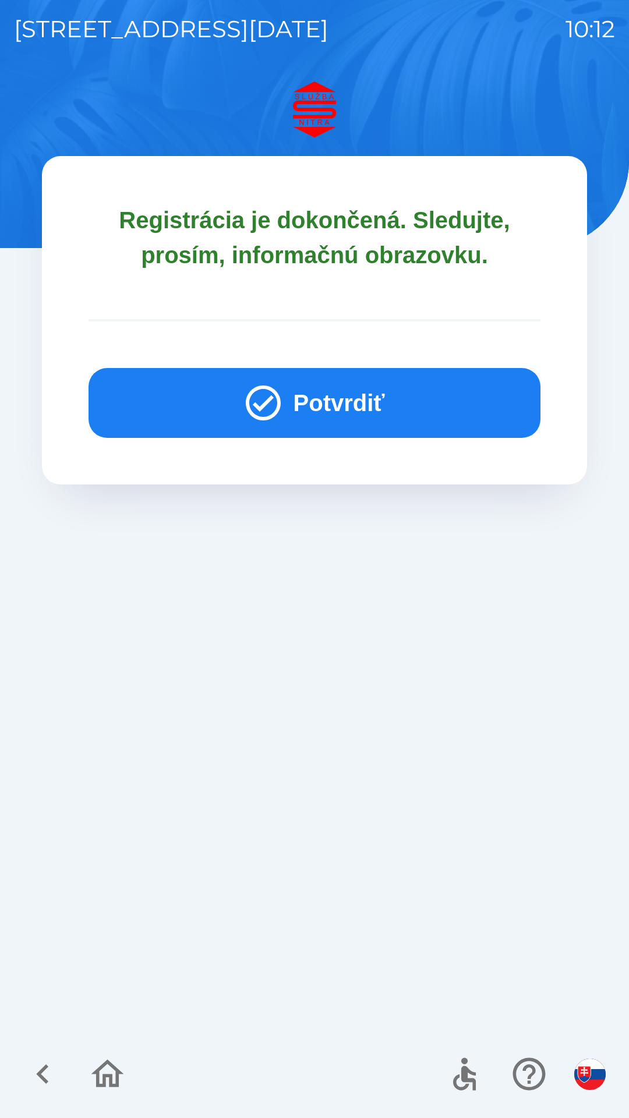
click at [345, 378] on button "Potvrdiť" at bounding box center [314, 403] width 452 height 70
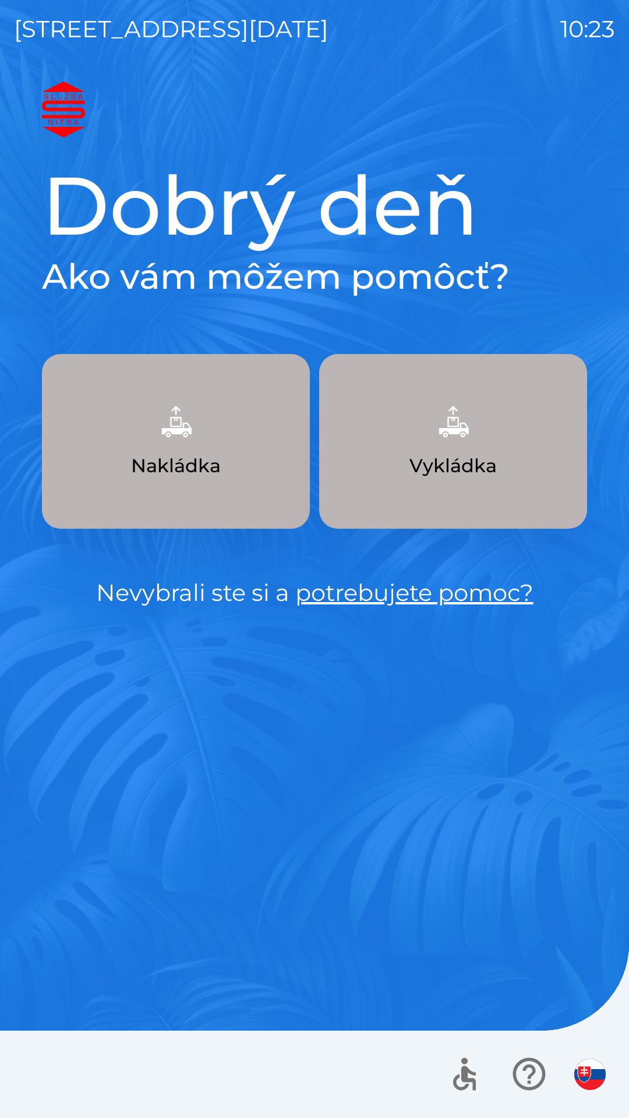
click at [196, 442] on img "button" at bounding box center [175, 421] width 51 height 51
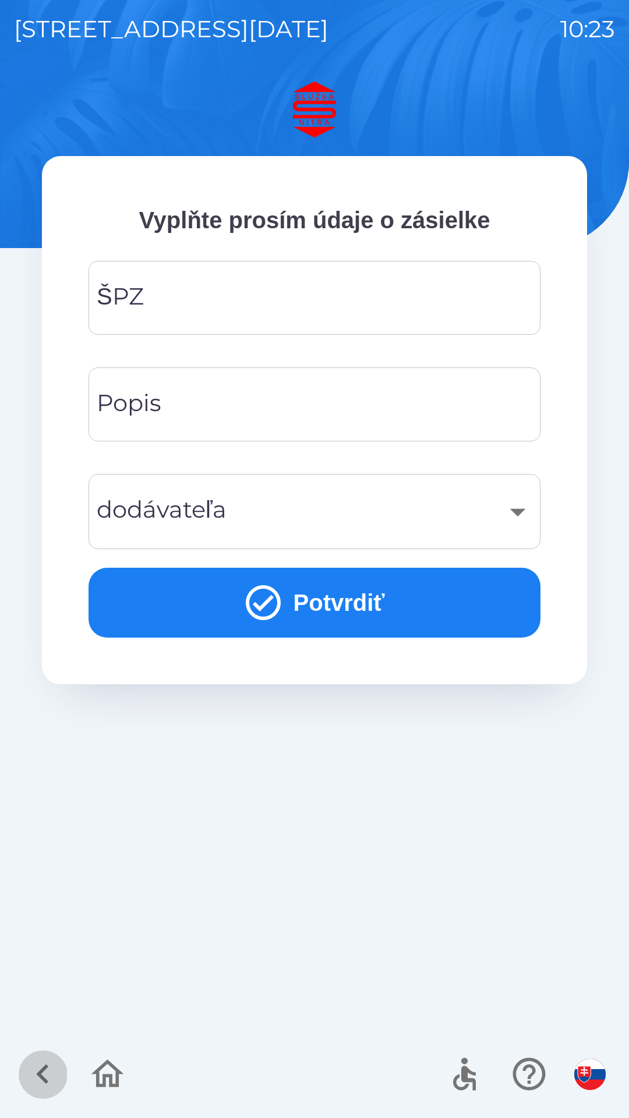
click at [33, 1074] on icon "button" at bounding box center [42, 1073] width 39 height 39
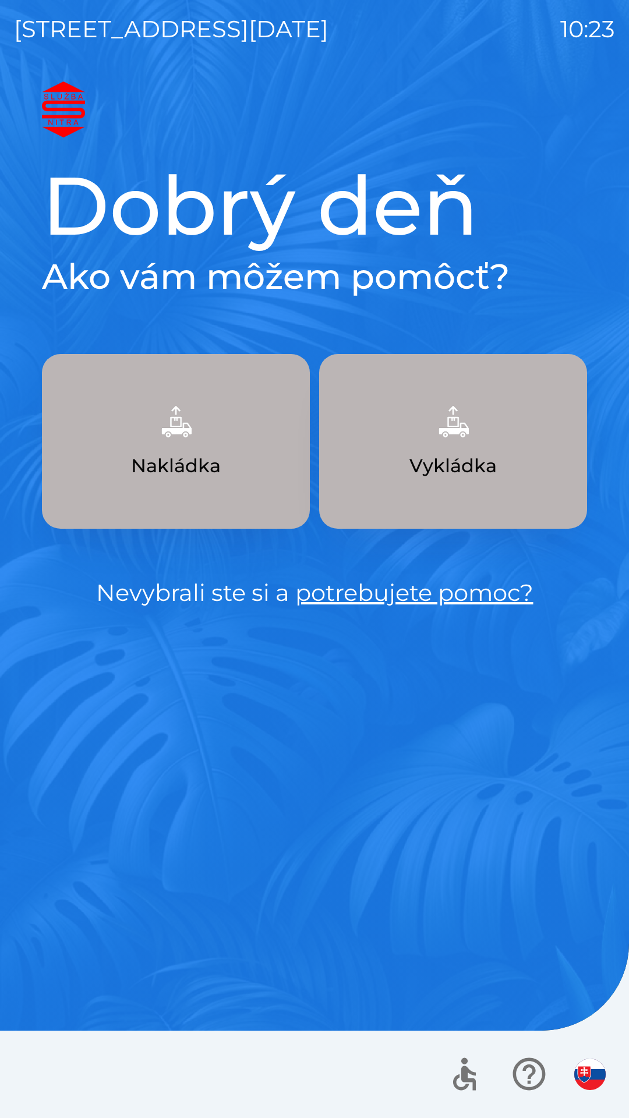
click at [197, 420] on img "button" at bounding box center [175, 421] width 51 height 51
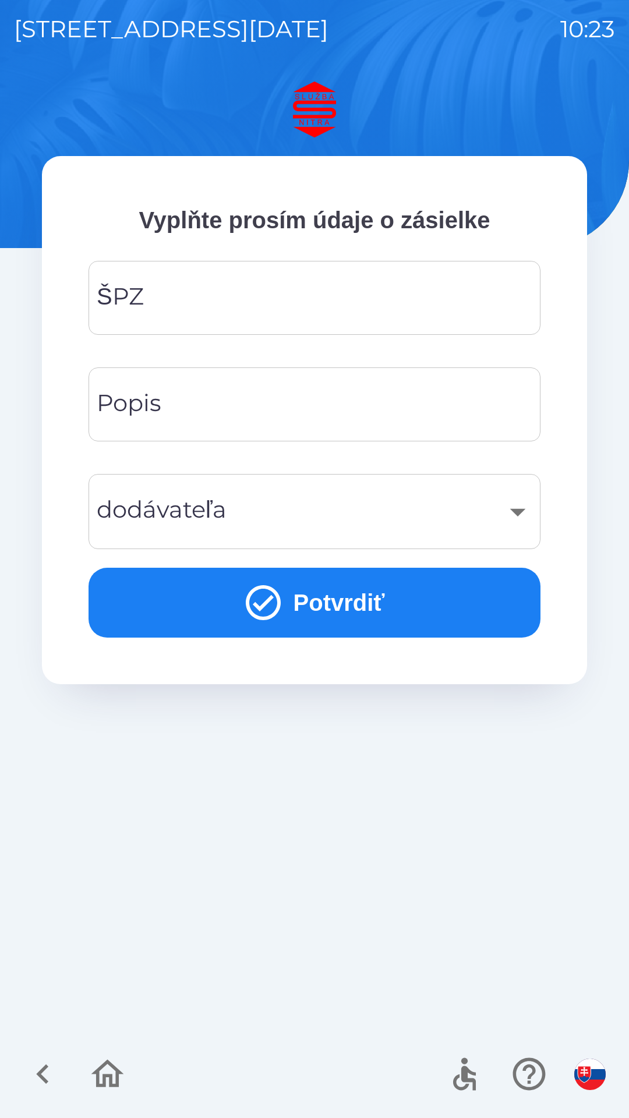
click at [52, 1068] on icon "button" at bounding box center [42, 1073] width 39 height 39
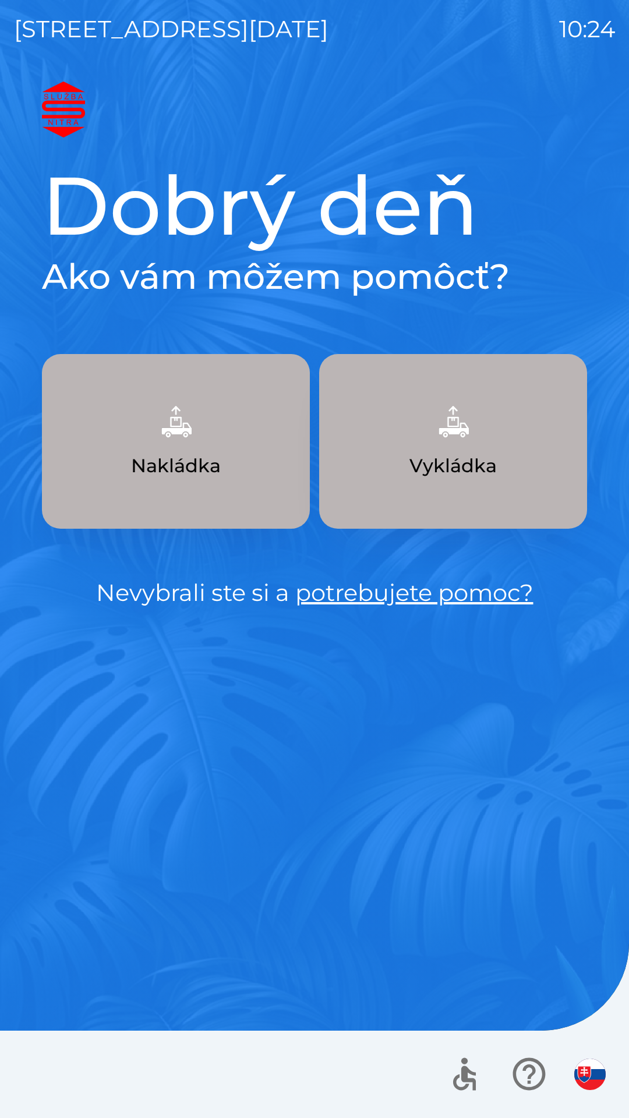
click at [593, 1069] on img "button" at bounding box center [589, 1073] width 31 height 31
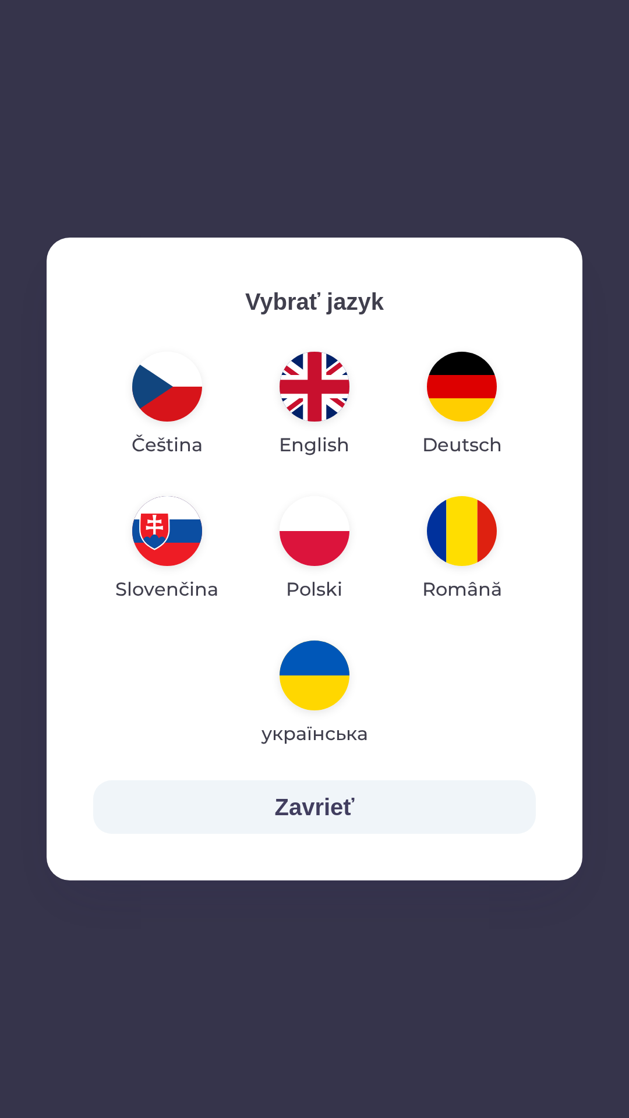
click at [186, 395] on img "button" at bounding box center [167, 387] width 70 height 70
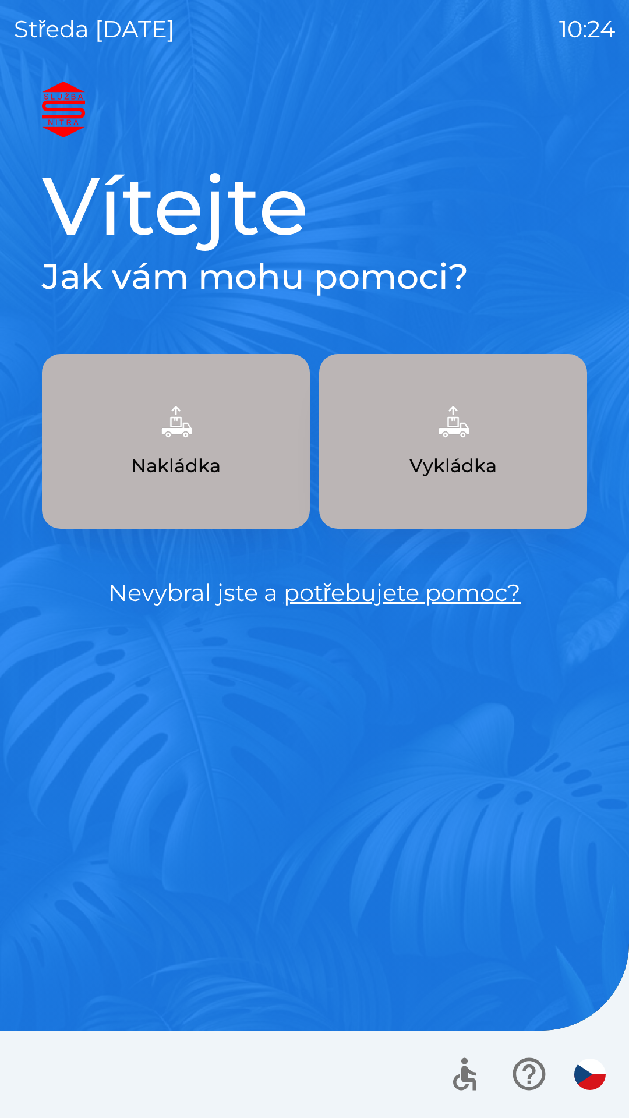
click at [597, 1079] on img "button" at bounding box center [589, 1073] width 31 height 31
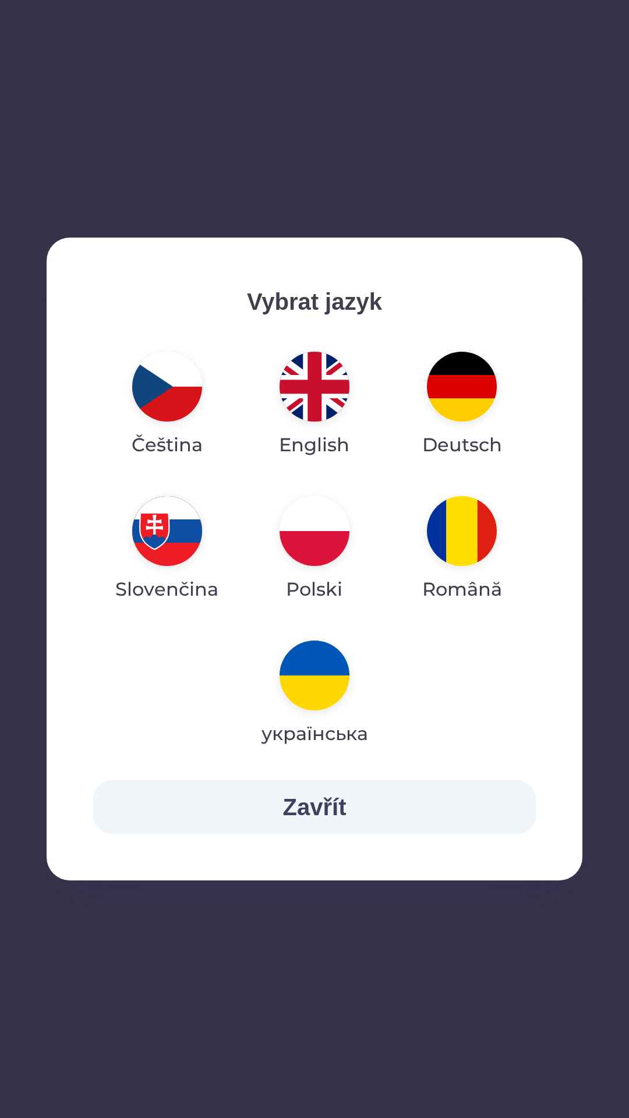
click at [470, 542] on img "button" at bounding box center [462, 531] width 70 height 70
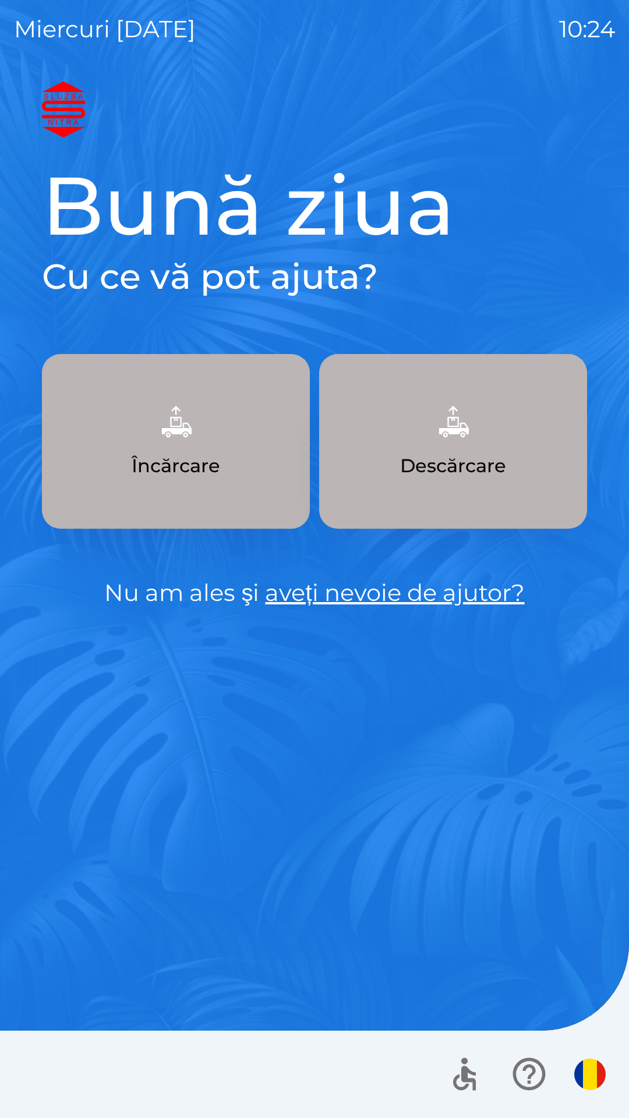
click at [595, 1065] on img "button" at bounding box center [589, 1073] width 31 height 31
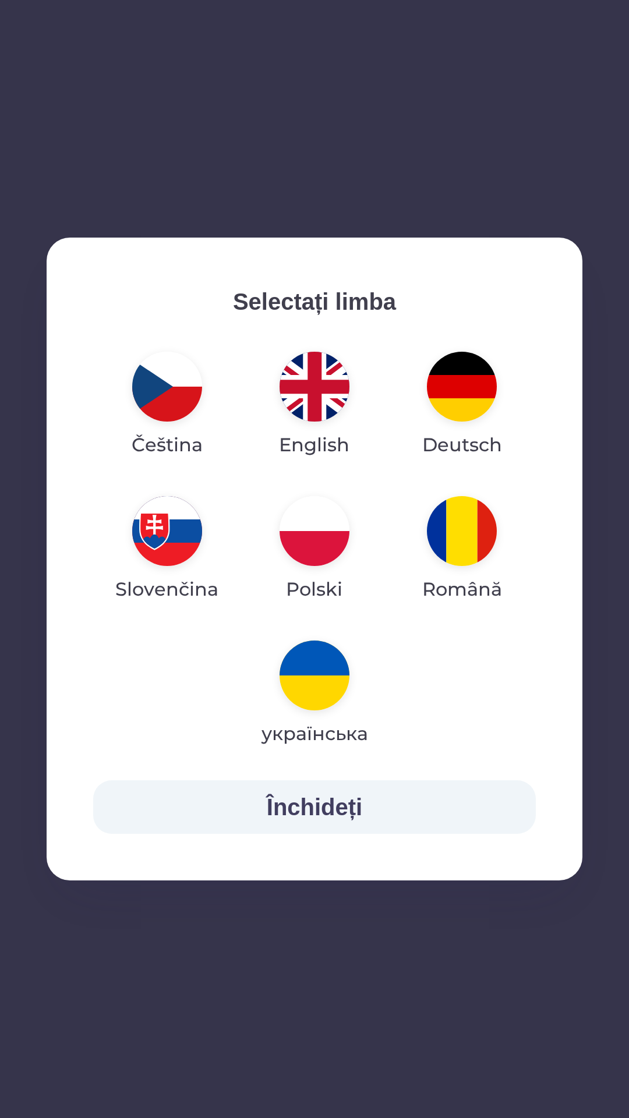
click at [330, 527] on img "button" at bounding box center [314, 531] width 70 height 70
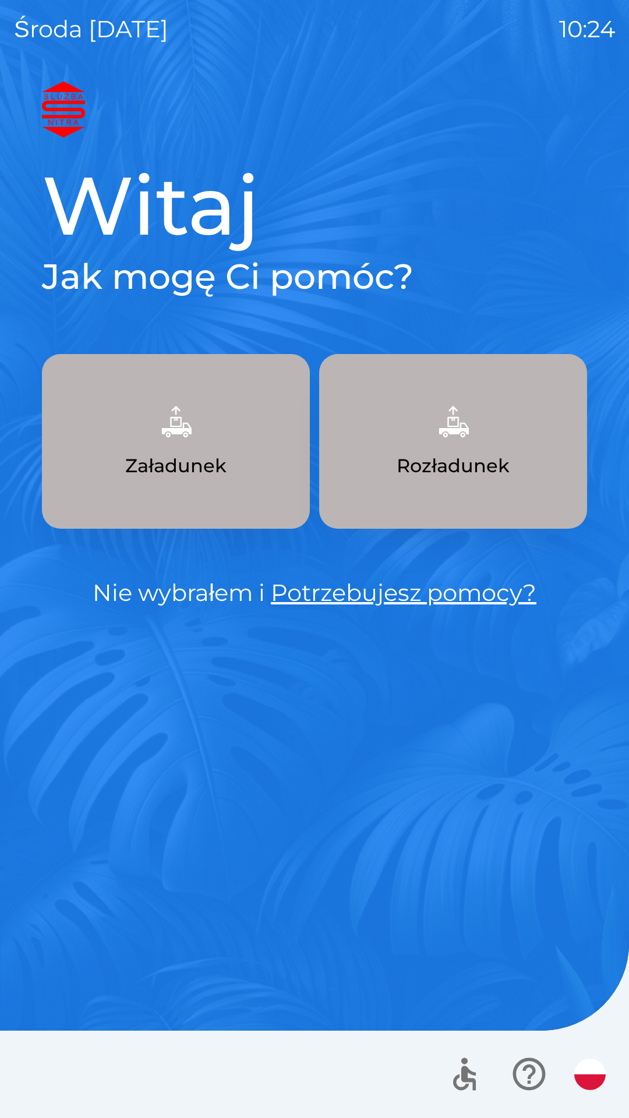
click at [459, 423] on img "button" at bounding box center [452, 421] width 51 height 51
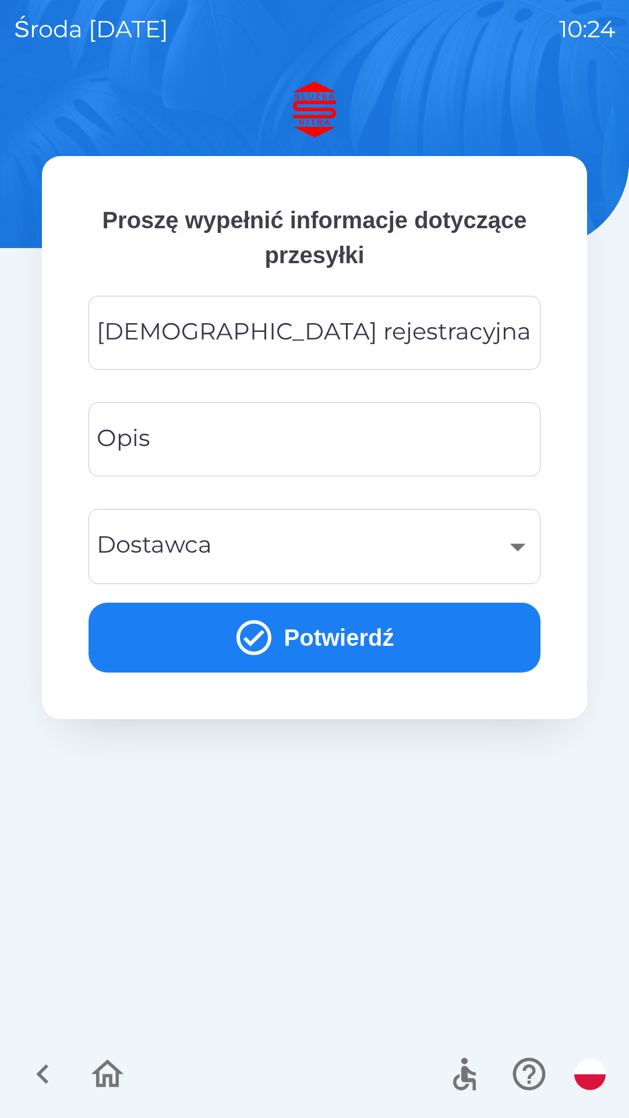
click at [111, 1066] on icon "button" at bounding box center [107, 1073] width 33 height 28
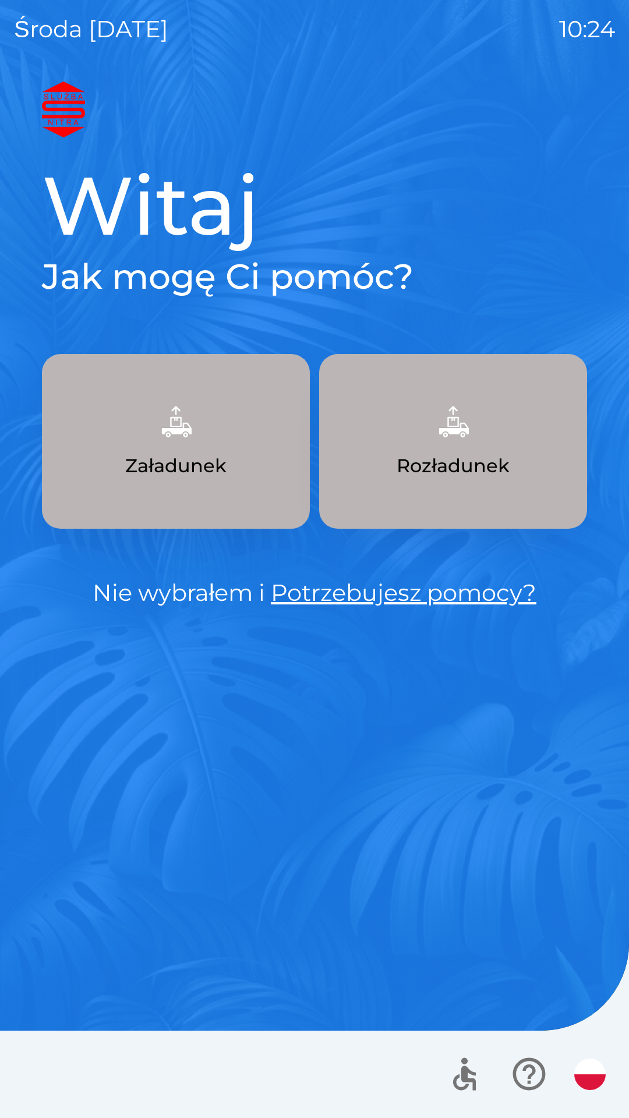
click at [598, 1077] on img "button" at bounding box center [589, 1073] width 31 height 31
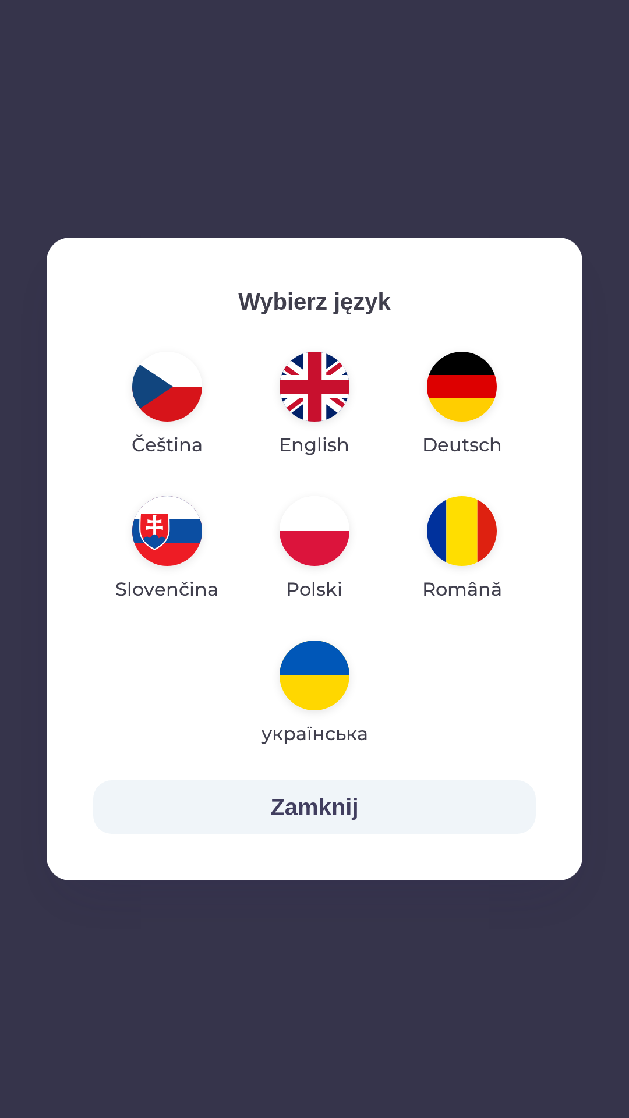
click at [169, 523] on img "button" at bounding box center [167, 531] width 70 height 70
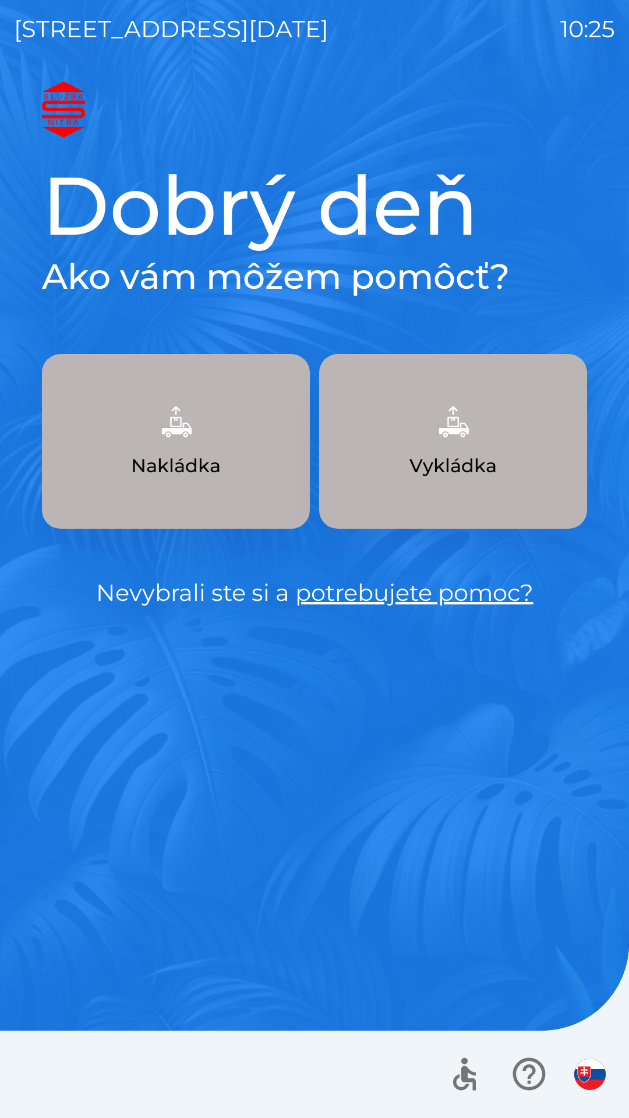
click at [183, 431] on img "button" at bounding box center [175, 421] width 51 height 51
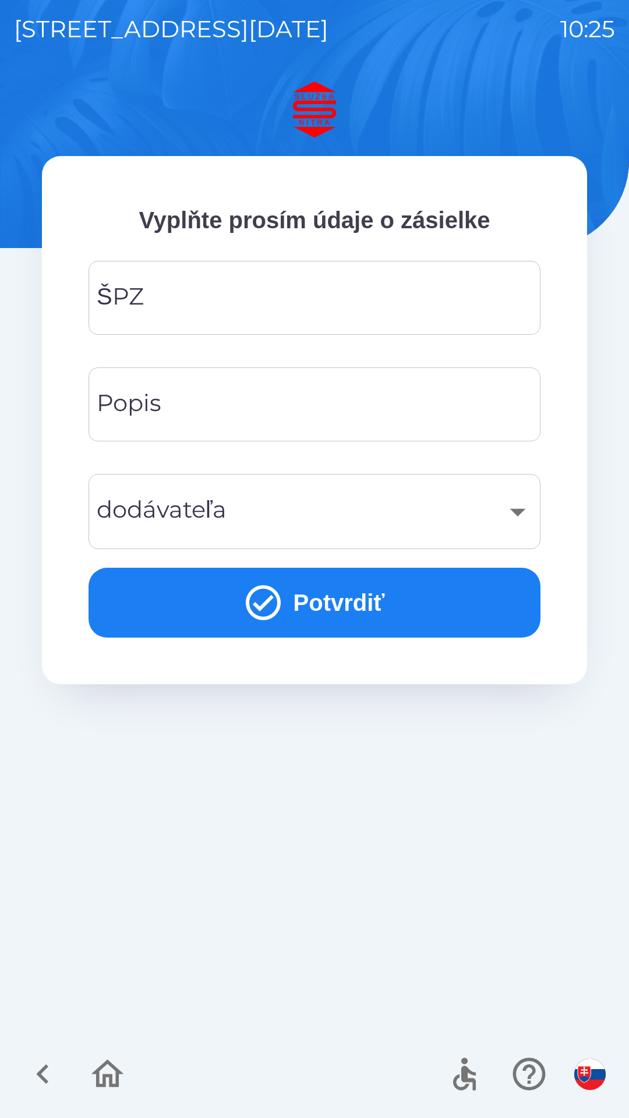
click at [335, 605] on button "Potvrdiť" at bounding box center [314, 602] width 452 height 70
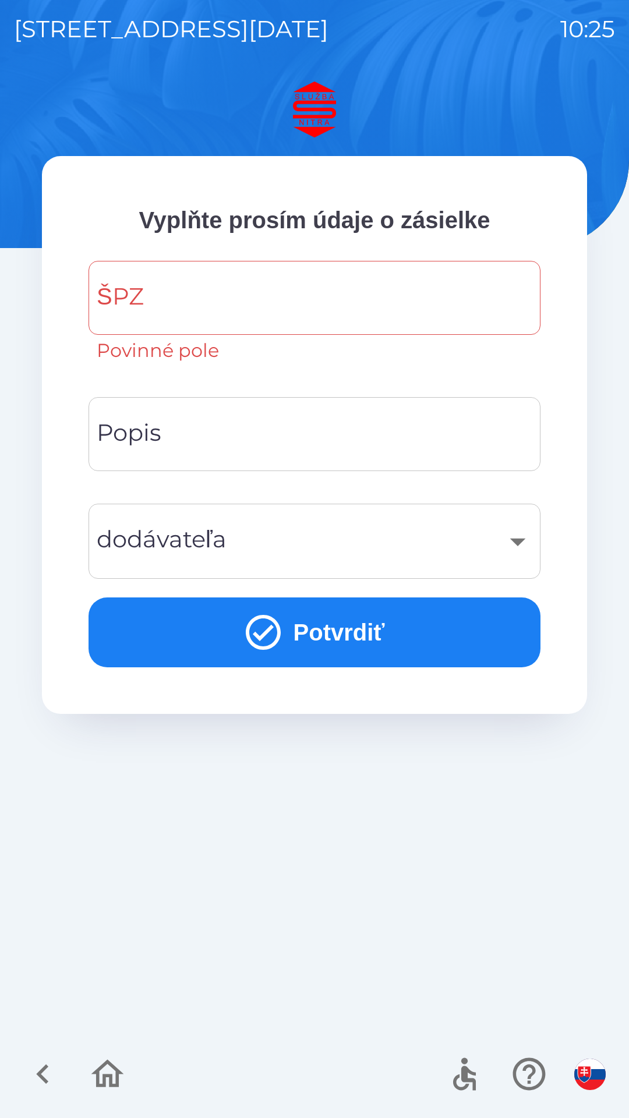
click at [184, 291] on input "ŠPZ" at bounding box center [314, 298] width 424 height 46
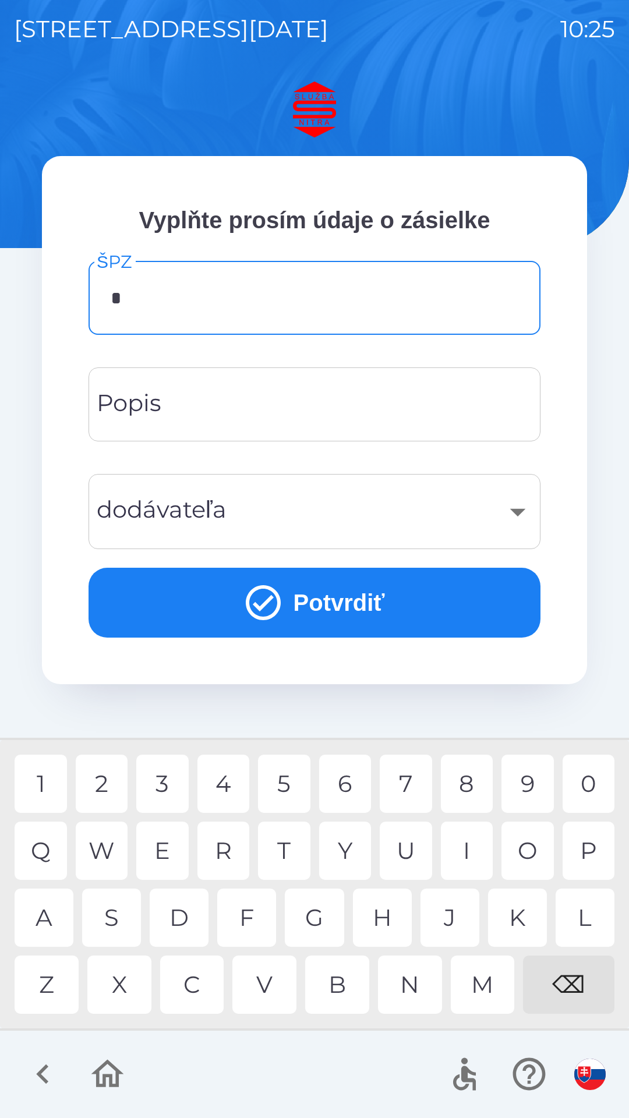
click at [52, 772] on div "1" at bounding box center [41, 783] width 52 height 58
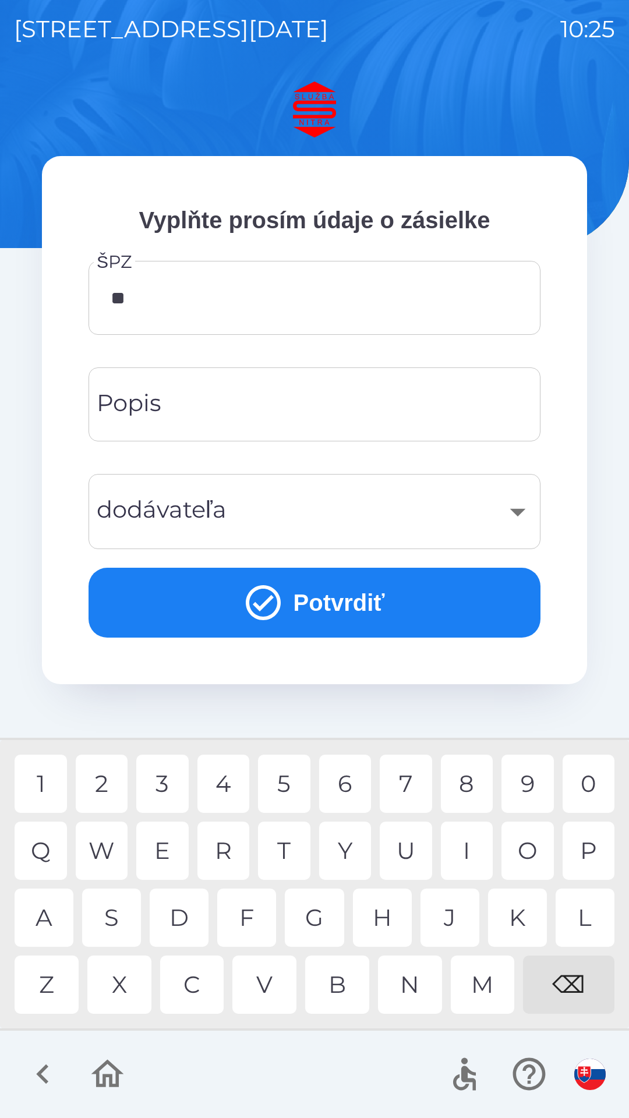
click at [47, 924] on div "A" at bounding box center [44, 917] width 59 height 58
click at [192, 984] on div "C" at bounding box center [192, 984] width 64 height 58
type input "*******"
click at [298, 403] on input "Popis" at bounding box center [314, 404] width 424 height 46
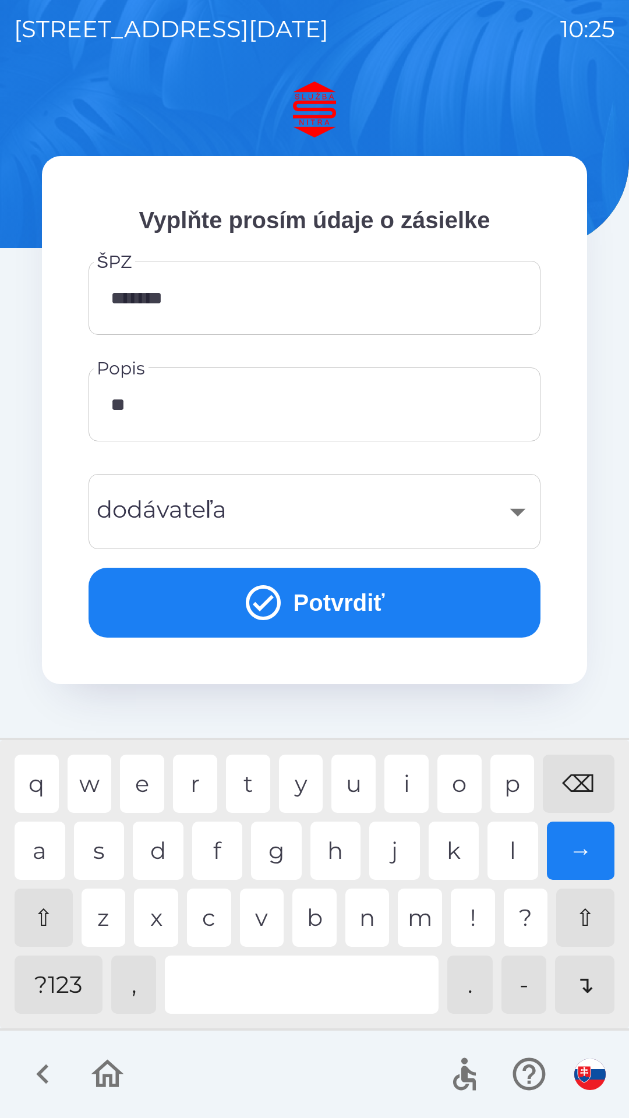
click at [268, 915] on div "v" at bounding box center [262, 917] width 44 height 58
click at [494, 837] on div "l" at bounding box center [512, 850] width 51 height 58
type input "******"
click at [522, 509] on div "​" at bounding box center [314, 511] width 424 height 47
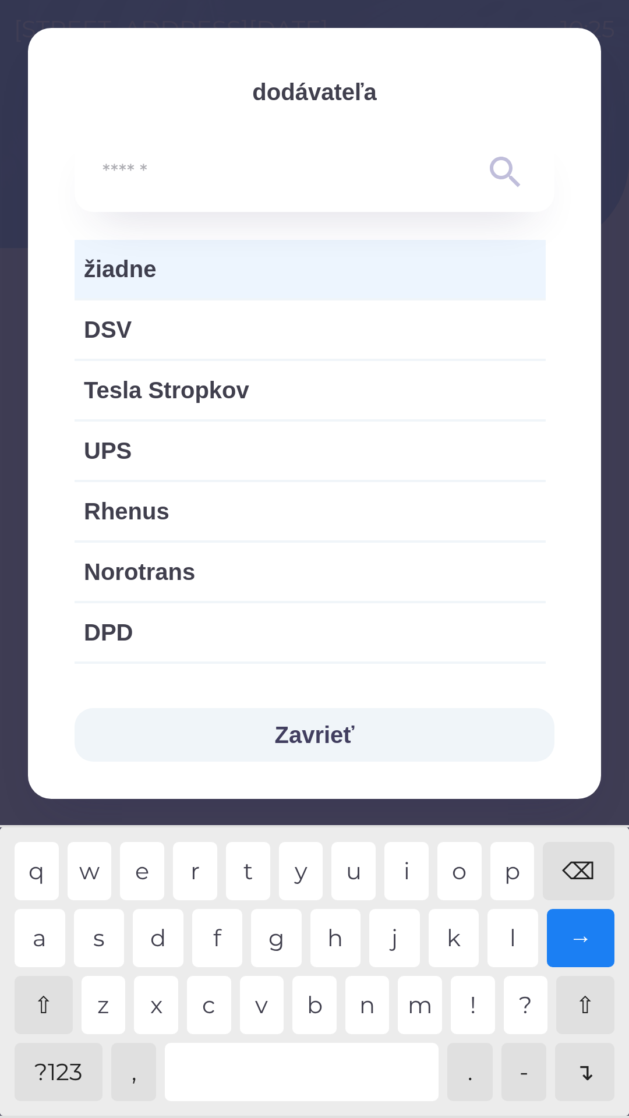
click at [295, 166] on input "text" at bounding box center [290, 173] width 377 height 32
click at [116, 181] on input "text" at bounding box center [290, 173] width 377 height 32
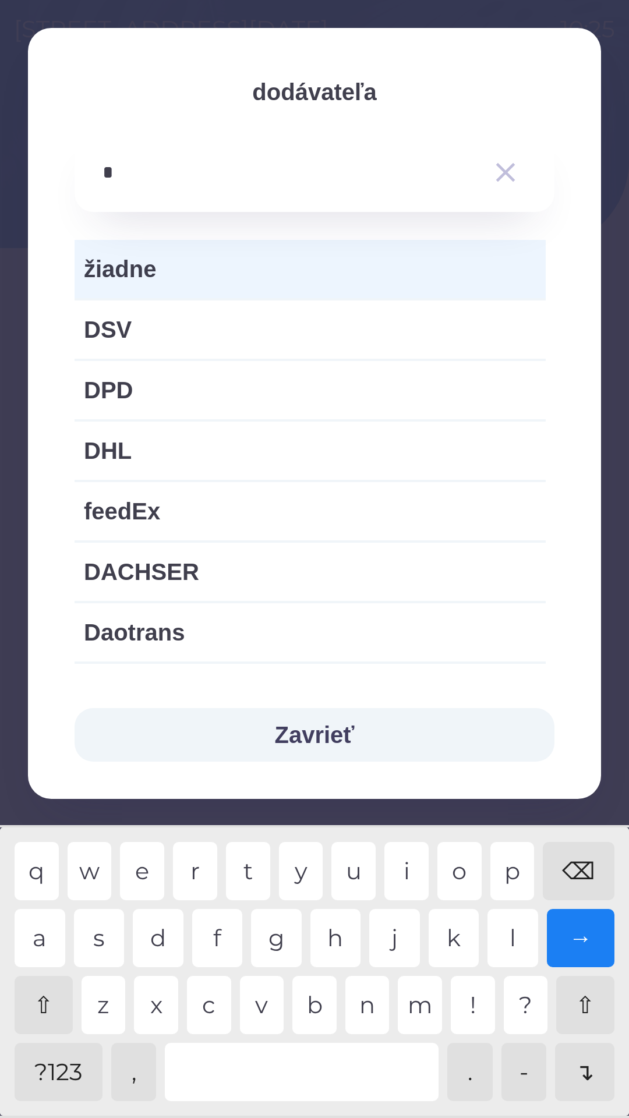
type input "**"
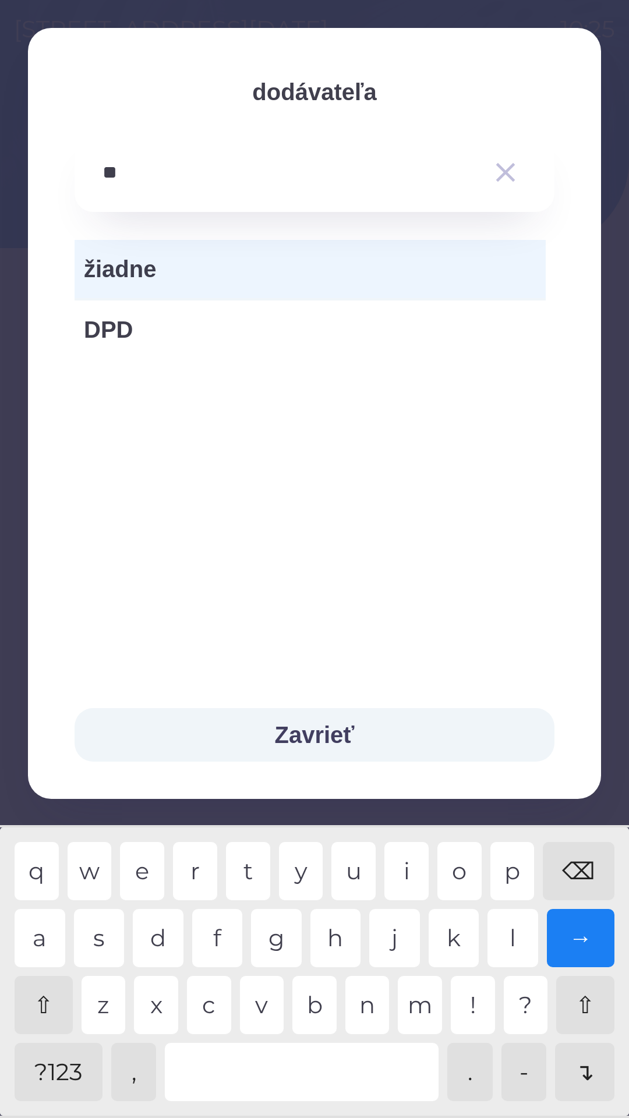
click at [143, 345] on span "DPD" at bounding box center [310, 329] width 452 height 35
type input "***"
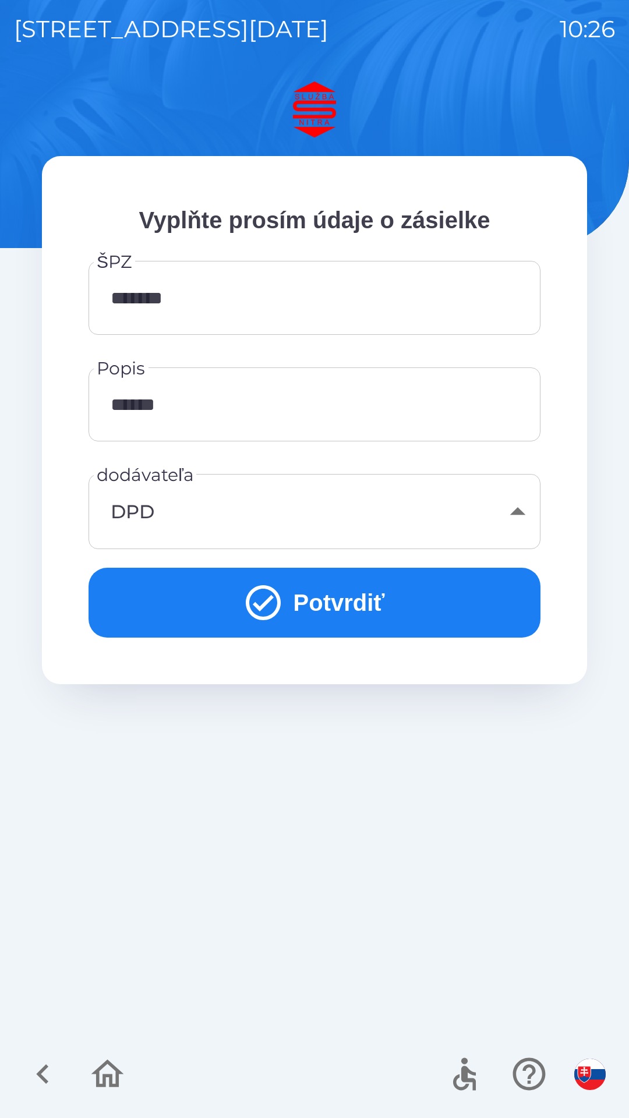
click at [513, 519] on div "DPD" at bounding box center [314, 511] width 424 height 47
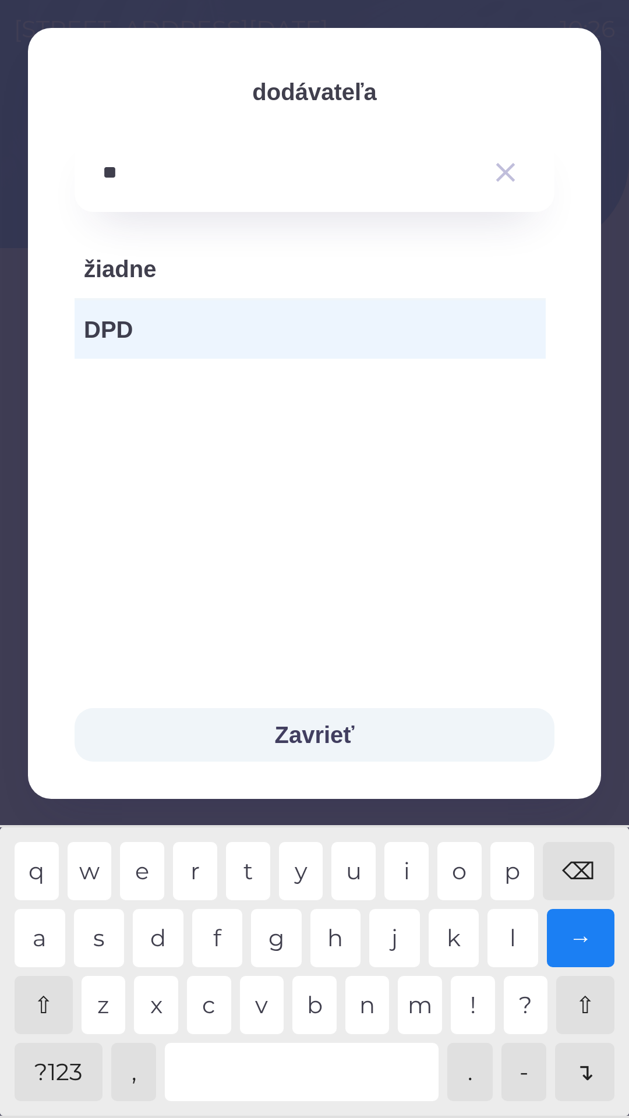
click at [201, 274] on span "žiadne" at bounding box center [310, 268] width 452 height 35
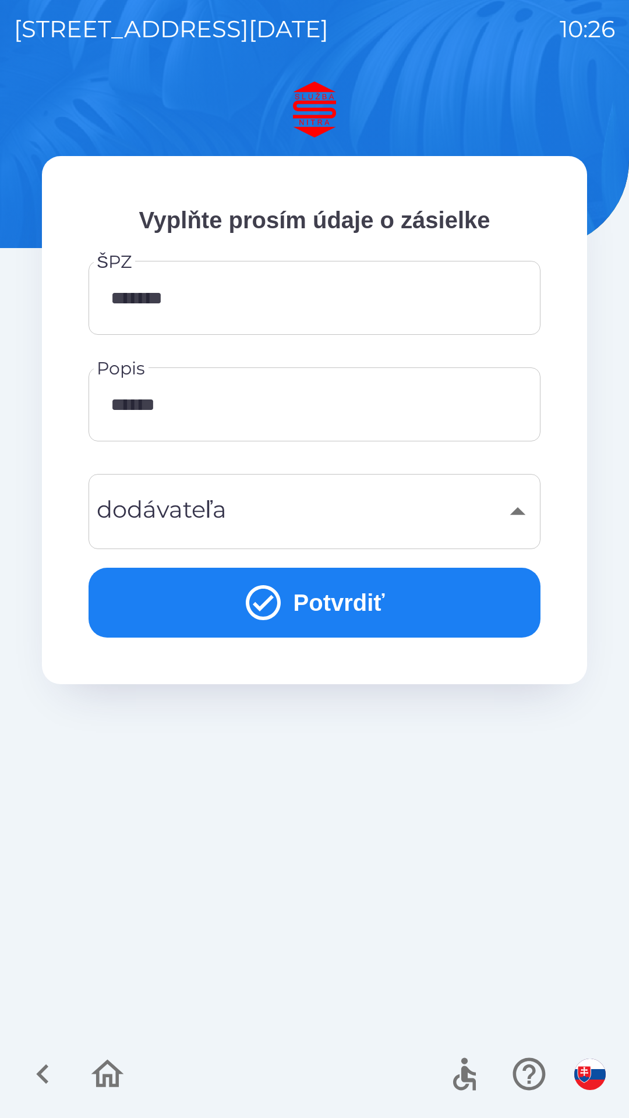
click at [523, 501] on div "​" at bounding box center [314, 511] width 424 height 47
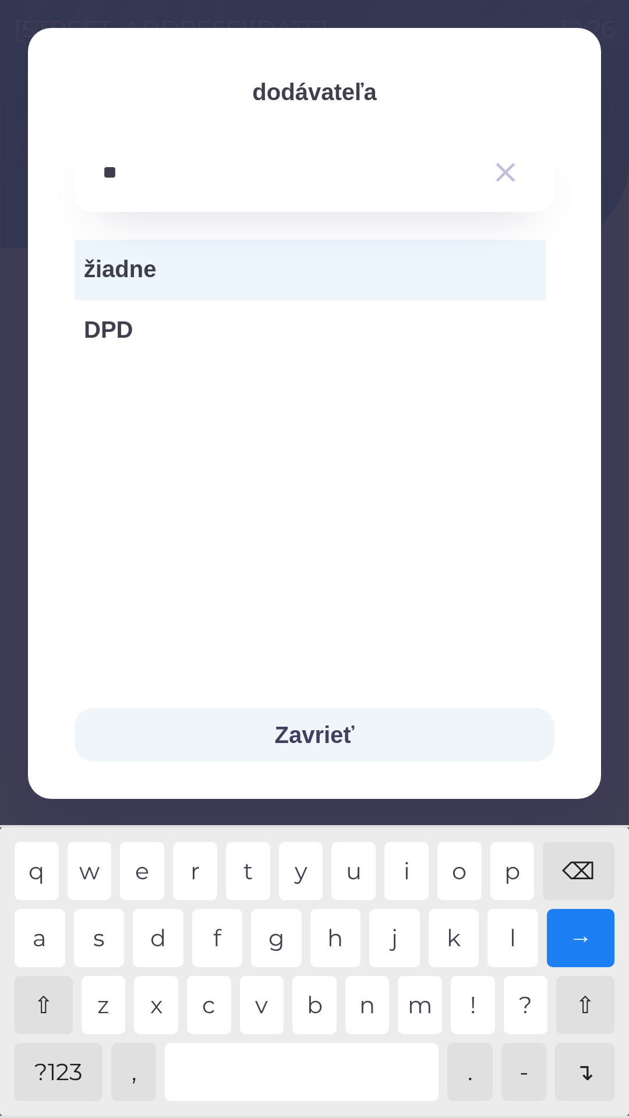
click at [155, 325] on span "DPD" at bounding box center [310, 329] width 452 height 35
type input "***"
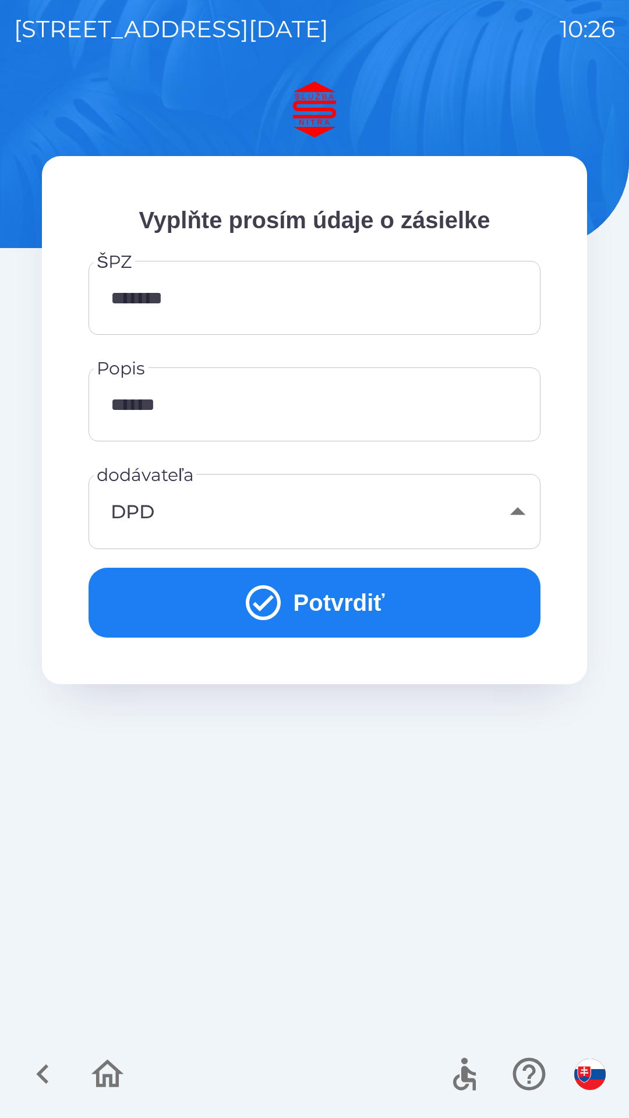
click at [433, 584] on button "Potvrdiť" at bounding box center [314, 602] width 452 height 70
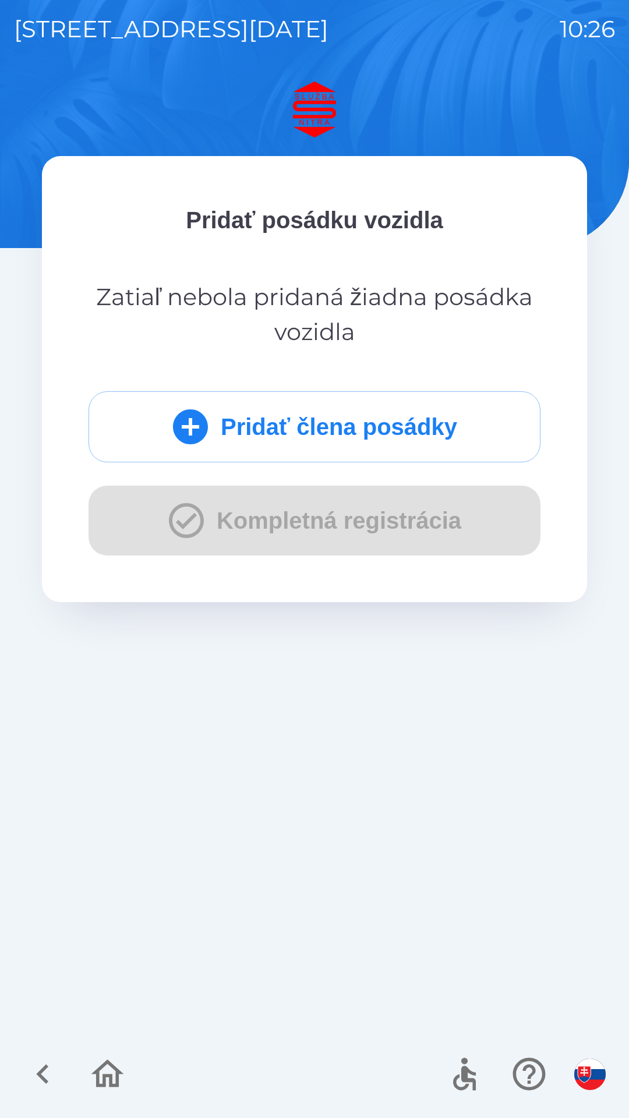
click at [437, 414] on button "Pridať člena posádky" at bounding box center [314, 426] width 452 height 71
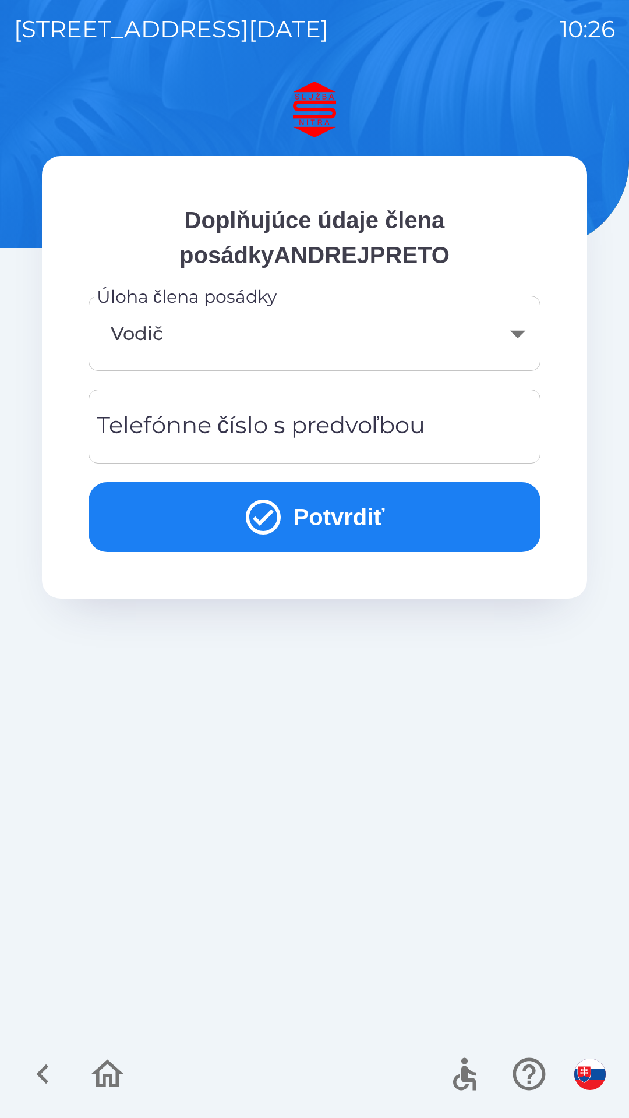
click at [537, 325] on div "Vodič ****** [DEMOGRAPHIC_DATA] člena posádky" at bounding box center [314, 333] width 452 height 75
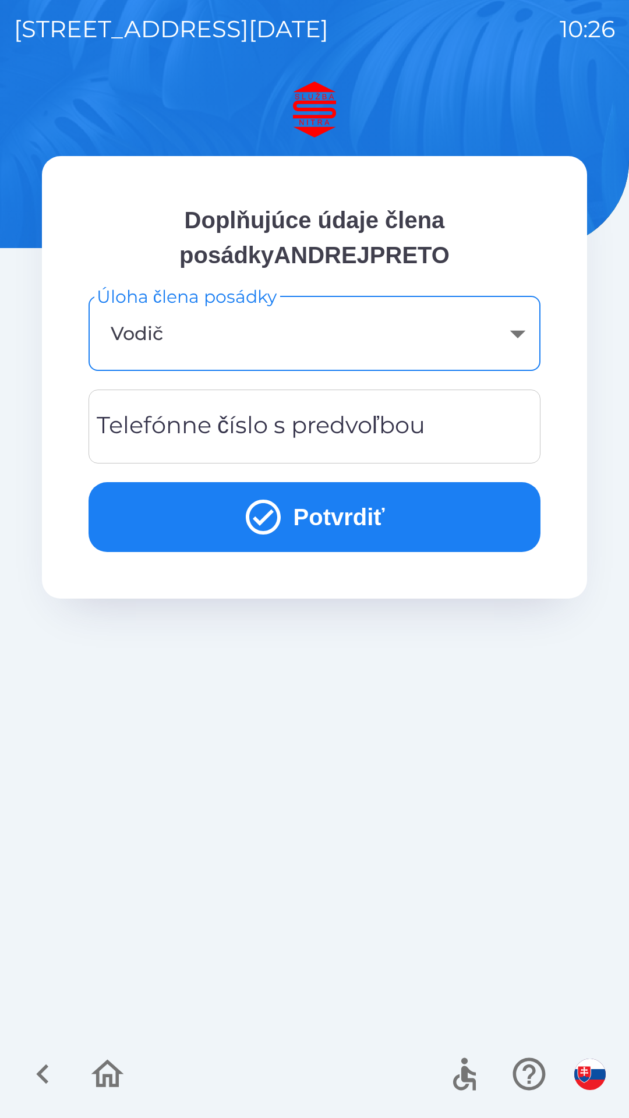
click at [518, 333] on body "[STREET_ADDRESS][DATE] 10:26 Doplňujúce údaje člena posádkyANDREJPRETO Úloha čl…" at bounding box center [314, 559] width 629 height 1118
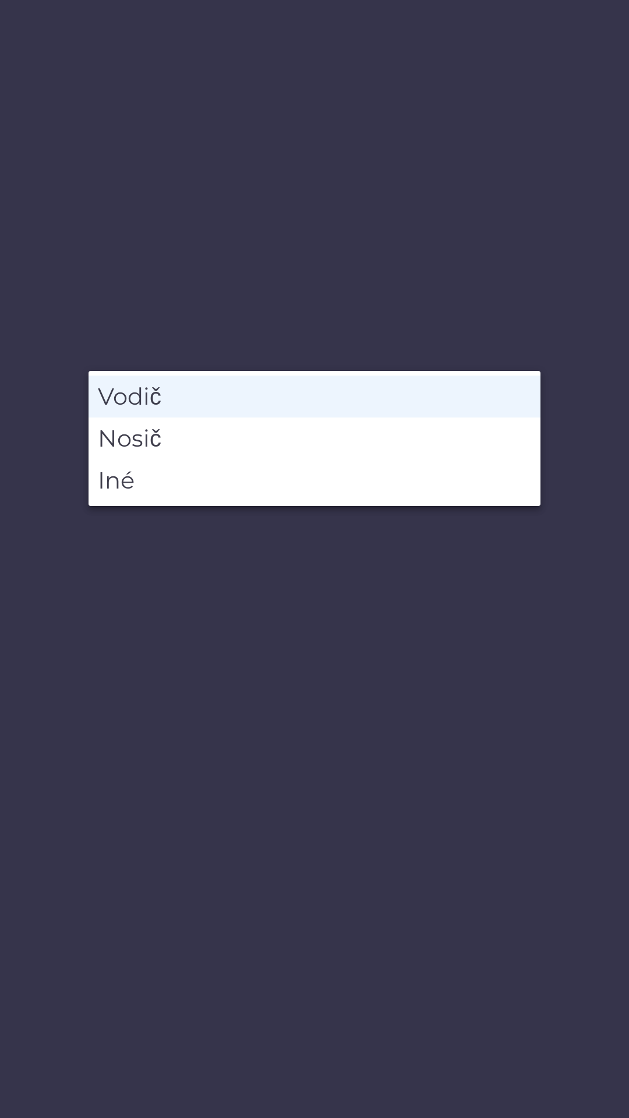
click at [198, 383] on li "Vodič" at bounding box center [314, 396] width 452 height 42
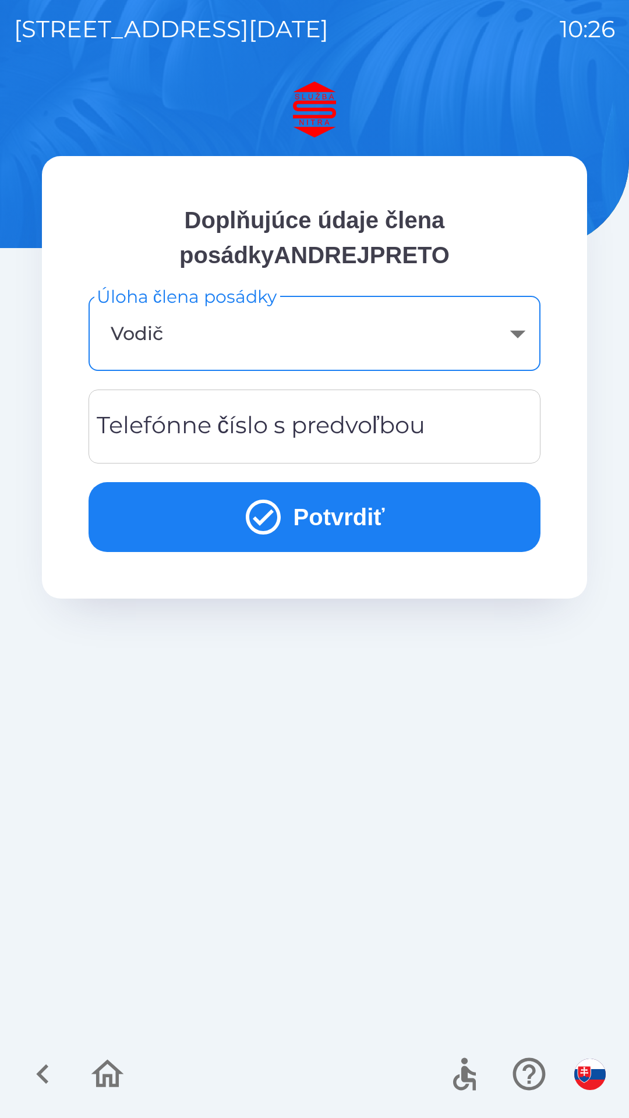
click at [441, 523] on button "Potvrdiť" at bounding box center [314, 517] width 452 height 70
